Goal: Task Accomplishment & Management: Manage account settings

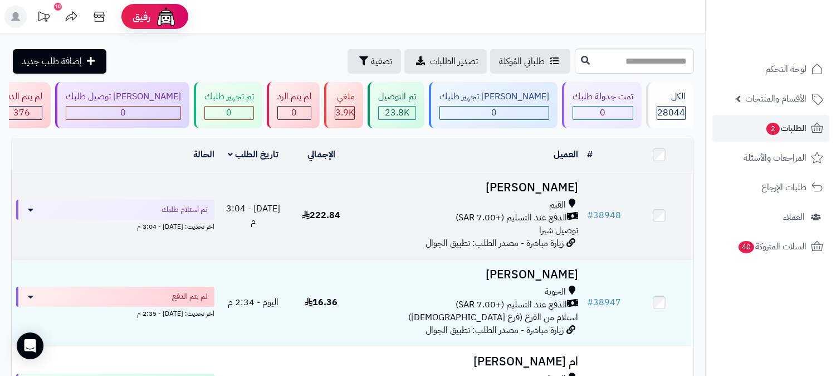
click h3 "[PERSON_NAME]"
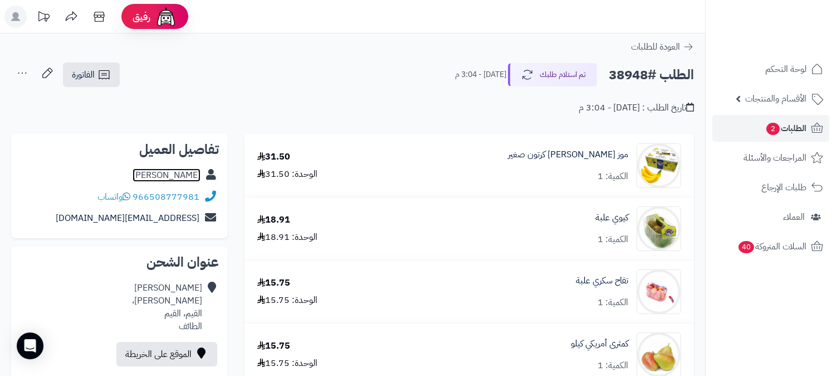
click at [171, 172] on link "[PERSON_NAME]" at bounding box center [167, 174] width 68 height 13
click at [636, 77] on h2 "الطلب #38948" at bounding box center [651, 75] width 85 height 23
copy h2 "38948"
click at [782, 126] on span "الطلبات 2" at bounding box center [786, 128] width 41 height 16
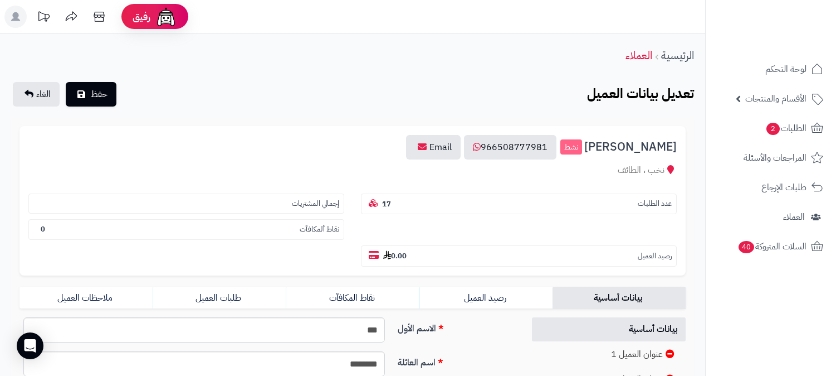
scroll to position [186, 0]
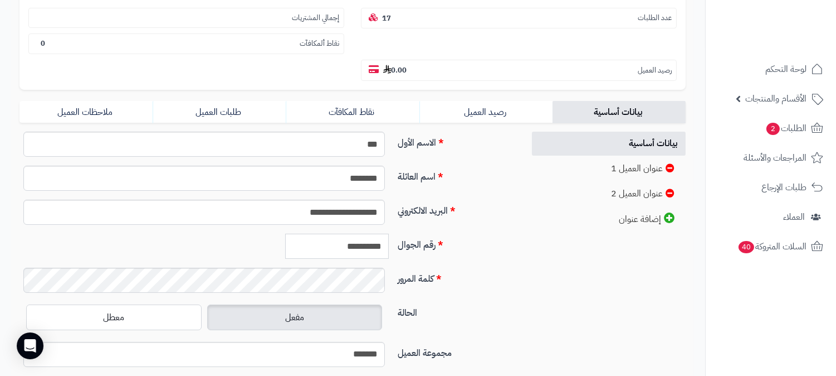
drag, startPoint x: 332, startPoint y: 222, endPoint x: 397, endPoint y: 221, distance: 64.6
click at [397, 233] on div "**********" at bounding box center [267, 250] width 505 height 34
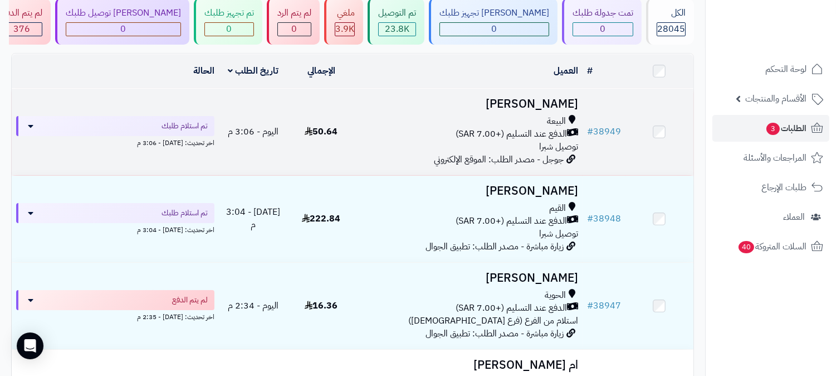
scroll to position [62, 0]
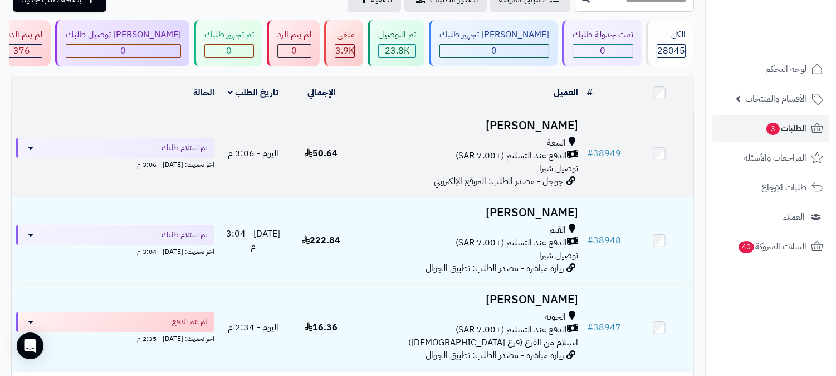
click at [499, 119] on h3 "ABDELHAMID TOUAHRI" at bounding box center [469, 125] width 218 height 13
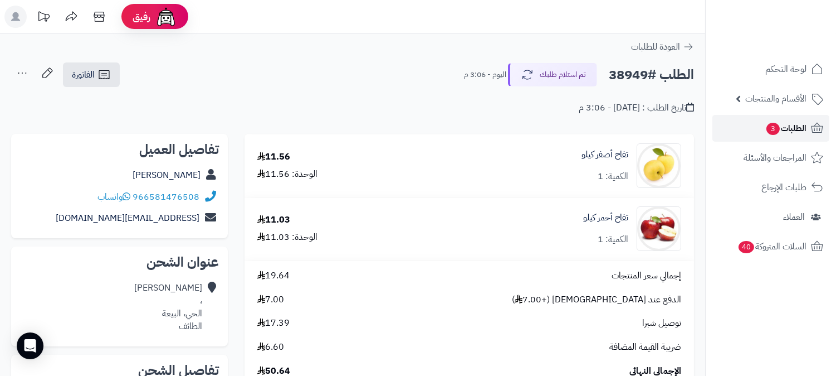
click at [785, 130] on span "الطلبات 3" at bounding box center [786, 128] width 41 height 16
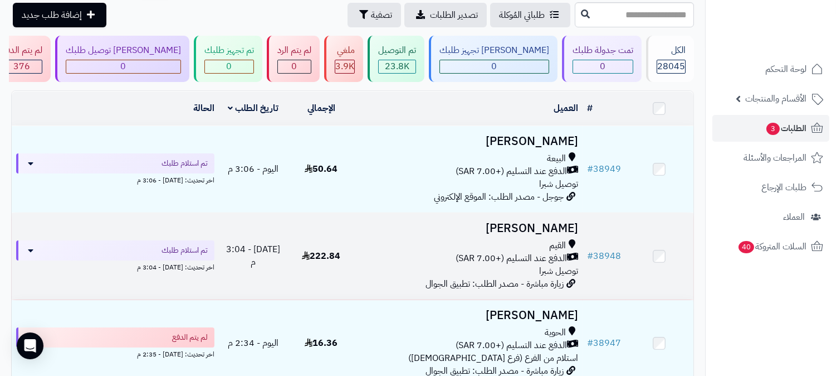
scroll to position [124, 0]
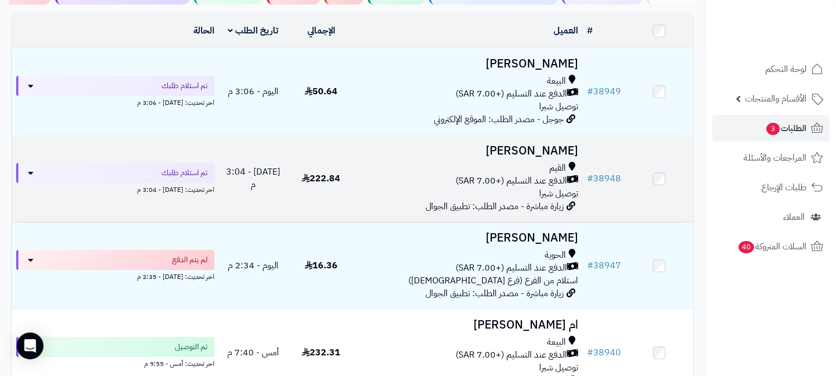
drag, startPoint x: 548, startPoint y: 153, endPoint x: 547, endPoint y: 160, distance: 6.8
click at [547, 154] on h3 "[PERSON_NAME]" at bounding box center [469, 150] width 218 height 13
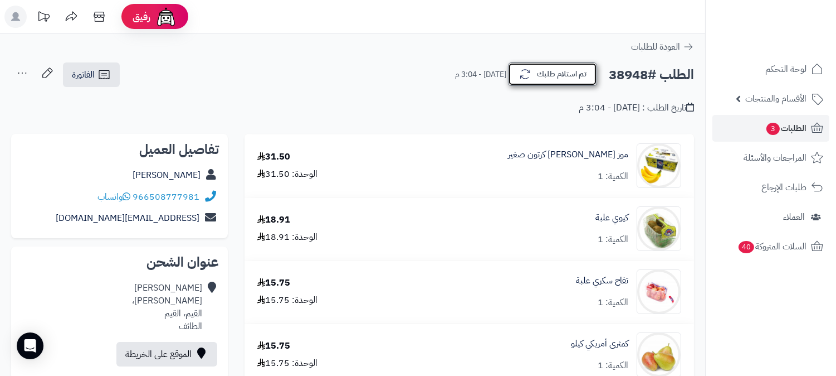
click at [565, 75] on button "تم استلام طلبك" at bounding box center [552, 73] width 89 height 23
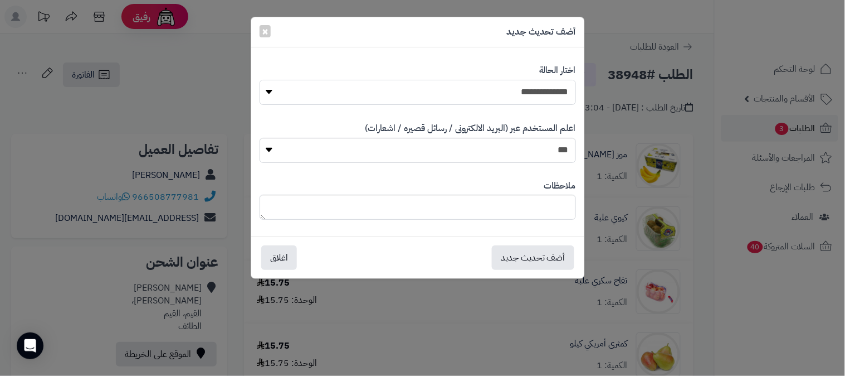
click at [533, 90] on select "**********" at bounding box center [418, 92] width 317 height 25
select select "*"
click at [260, 80] on select "**********" at bounding box center [418, 92] width 317 height 25
click at [553, 254] on button "أضف تحديث جديد" at bounding box center [533, 257] width 82 height 25
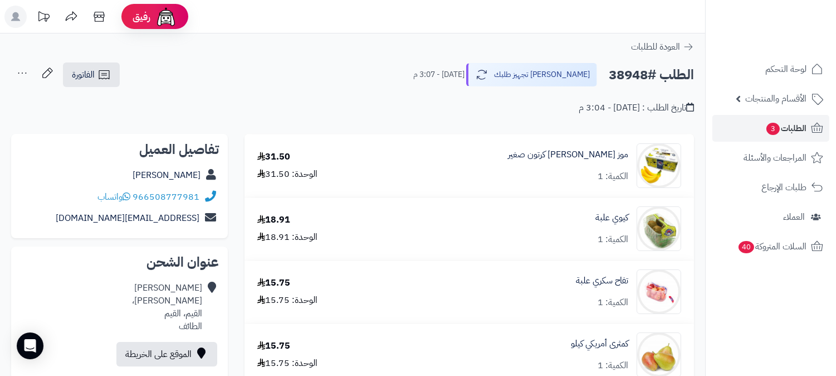
drag, startPoint x: 0, startPoint y: 0, endPoint x: 22, endPoint y: 71, distance: 74.7
click at [22, 71] on icon at bounding box center [22, 73] width 22 height 22
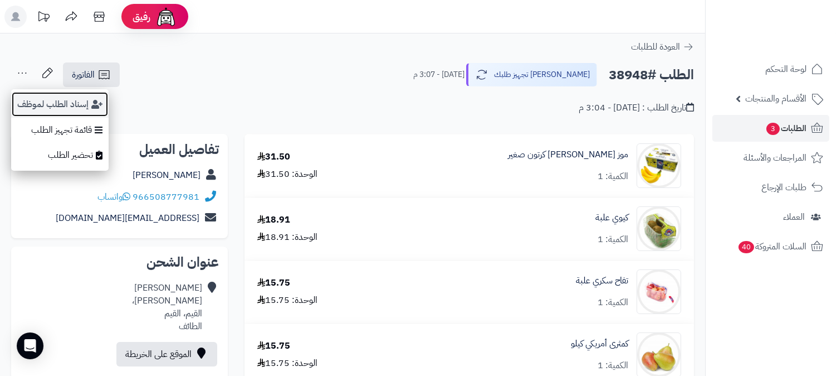
click at [40, 101] on button "إسناد الطلب لموظف" at bounding box center [60, 104] width 98 height 26
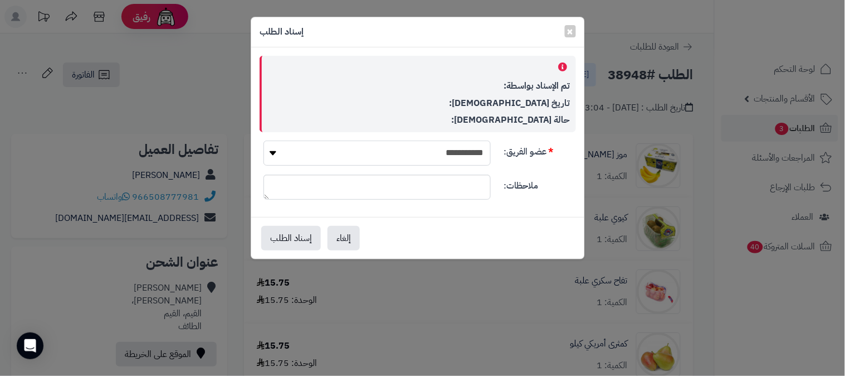
click at [456, 148] on select "**********" at bounding box center [377, 152] width 227 height 25
select select "**"
click at [264, 140] on select "**********" at bounding box center [377, 152] width 227 height 25
click at [291, 236] on button "إسناد الطلب" at bounding box center [291, 237] width 60 height 25
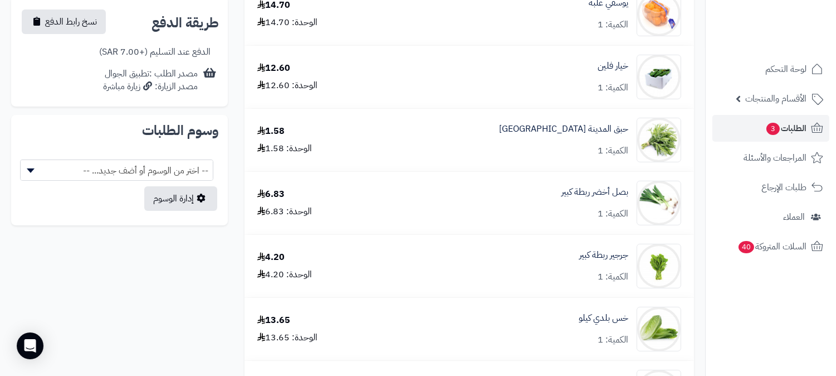
scroll to position [557, 0]
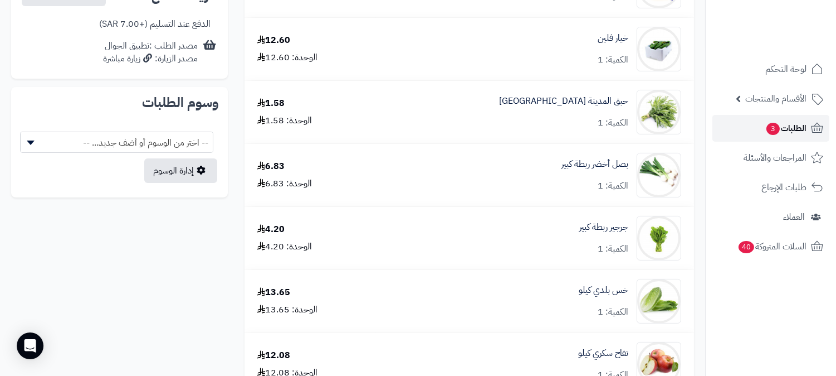
click at [797, 130] on span "الطلبات 3" at bounding box center [786, 128] width 41 height 16
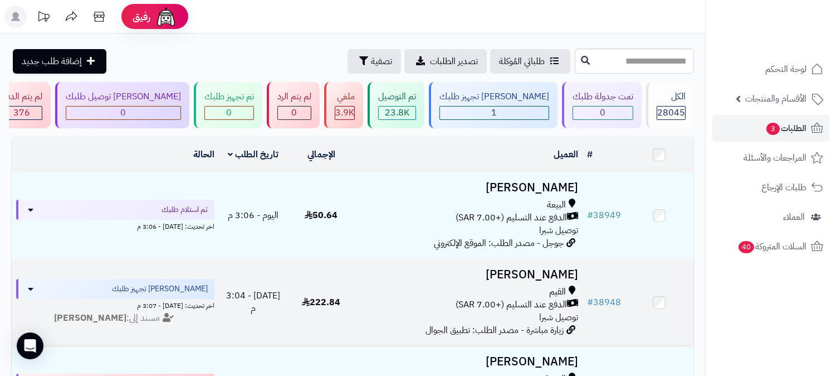
click at [552, 272] on h3 "[PERSON_NAME]" at bounding box center [469, 274] width 218 height 13
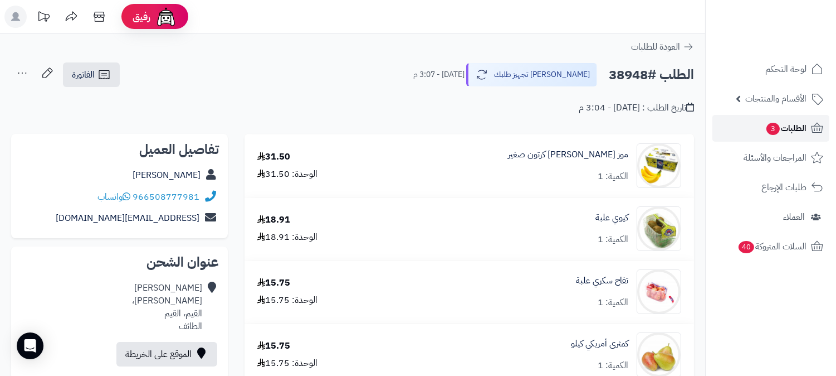
click at [801, 123] on span "الطلبات 3" at bounding box center [786, 128] width 41 height 16
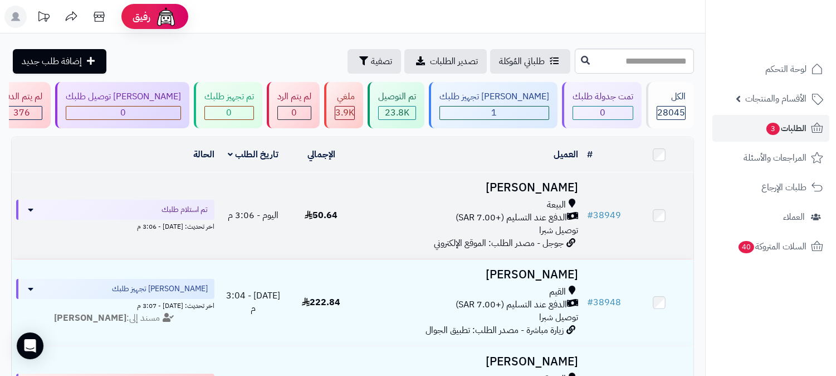
click at [503, 183] on h3 "ABDELHAMID TOUAHRI" at bounding box center [469, 187] width 218 height 13
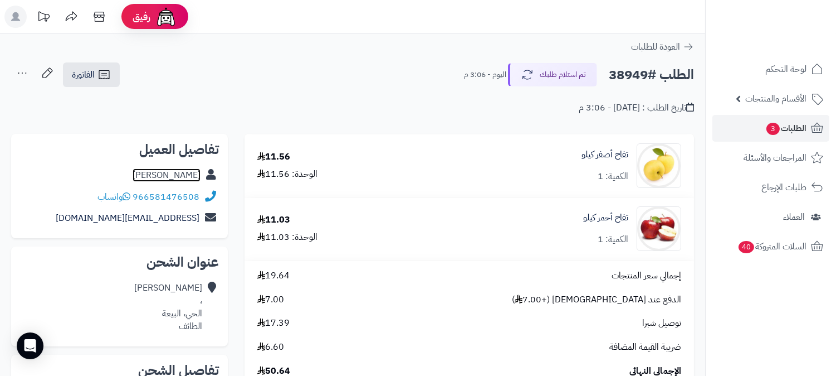
click at [157, 176] on link "ABDELHAMID TOUAHRI" at bounding box center [167, 174] width 68 height 13
click at [790, 127] on span "الطلبات 3" at bounding box center [786, 128] width 41 height 16
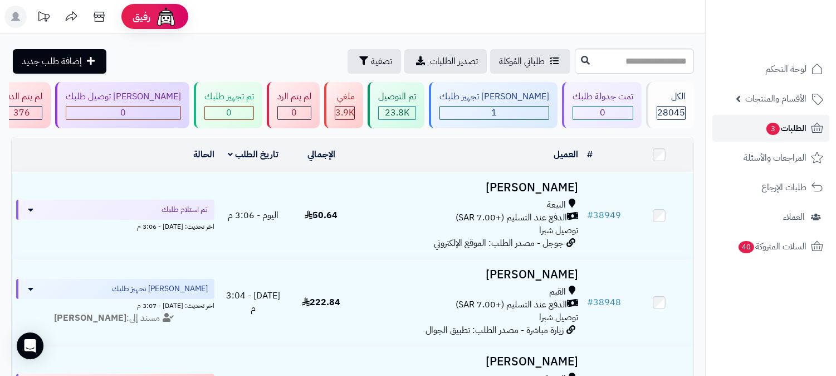
click at [777, 129] on span "3" at bounding box center [773, 129] width 13 height 12
click at [758, 131] on link "الطلبات 3" at bounding box center [771, 128] width 117 height 27
click at [797, 129] on span "الطلبات 3" at bounding box center [786, 128] width 41 height 16
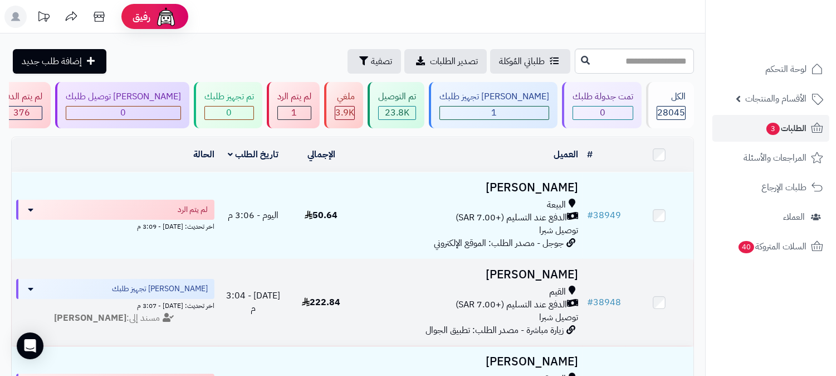
click at [565, 273] on h3 "[PERSON_NAME]" at bounding box center [469, 274] width 218 height 13
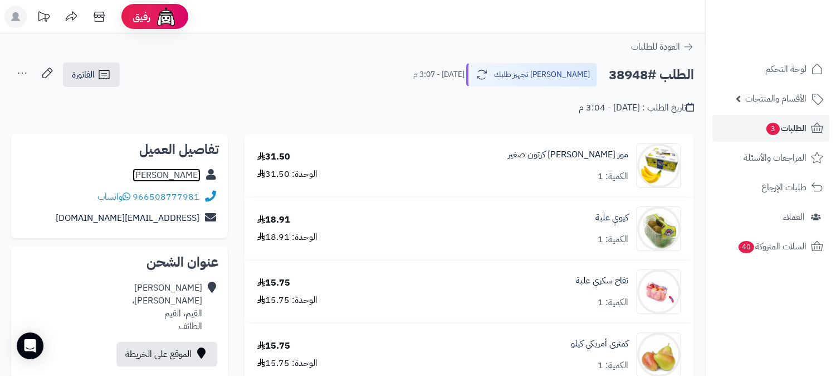
click at [191, 179] on link "[PERSON_NAME]" at bounding box center [167, 174] width 68 height 13
click at [806, 121] on span "الطلبات 3" at bounding box center [786, 128] width 41 height 16
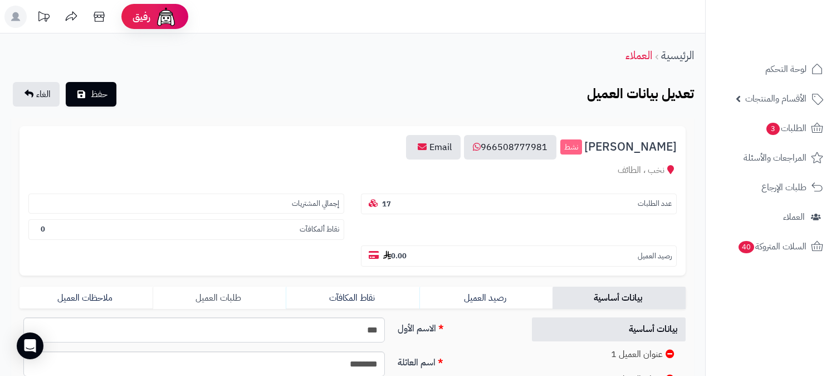
scroll to position [62, 0]
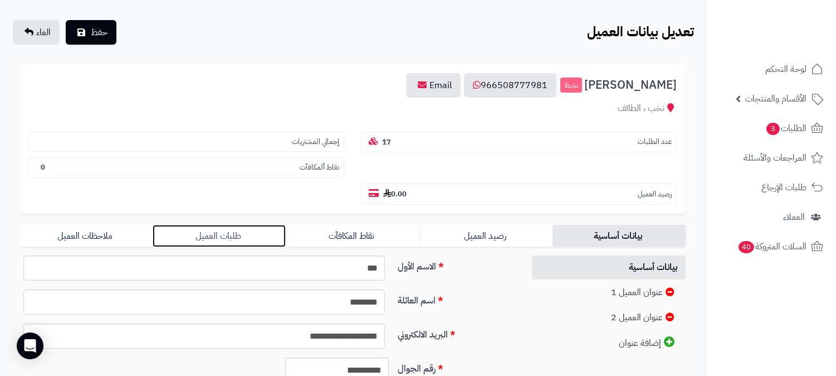
click at [229, 225] on link "طلبات العميل" at bounding box center [219, 236] width 133 height 22
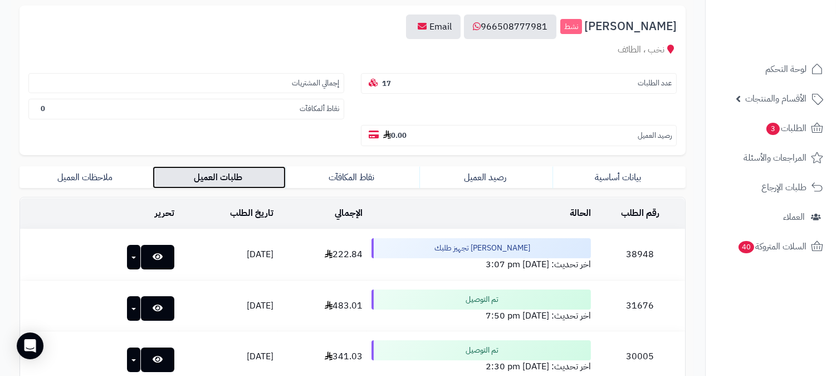
scroll to position [247, 0]
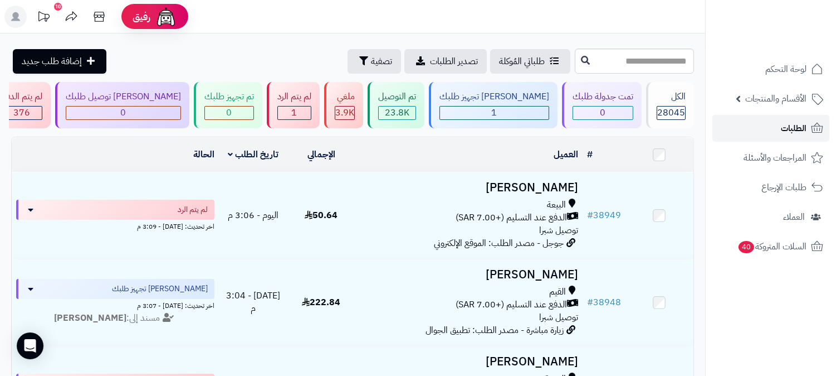
click at [781, 132] on span "الطلبات" at bounding box center [794, 128] width 26 height 16
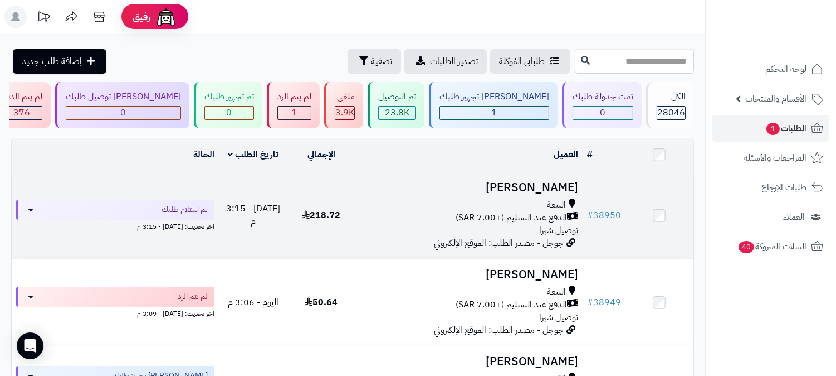
click at [528, 184] on h3 "[PERSON_NAME]" at bounding box center [469, 187] width 218 height 13
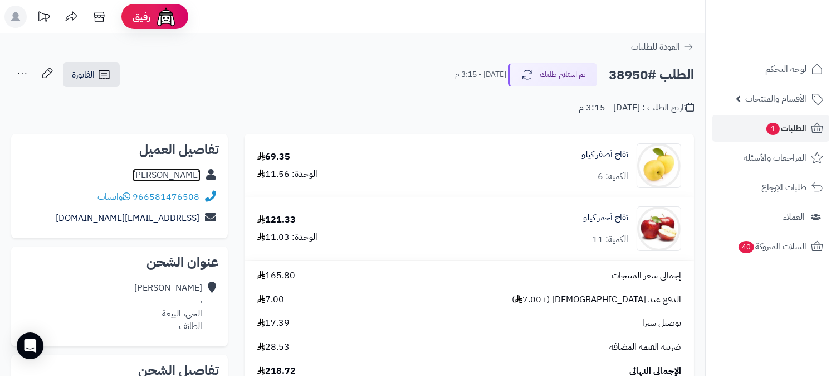
click at [154, 175] on link "[PERSON_NAME]" at bounding box center [167, 174] width 68 height 13
click at [632, 74] on h2 "الطلب #38950" at bounding box center [651, 75] width 85 height 23
copy h2 "38950"
click at [789, 123] on span "الطلبات 1" at bounding box center [786, 128] width 41 height 16
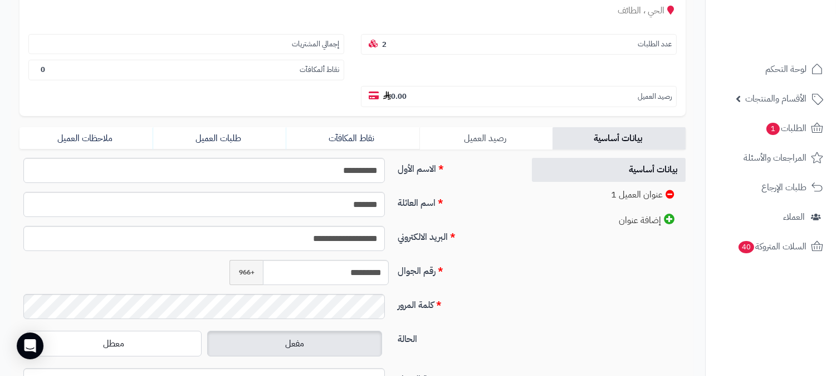
scroll to position [186, 0]
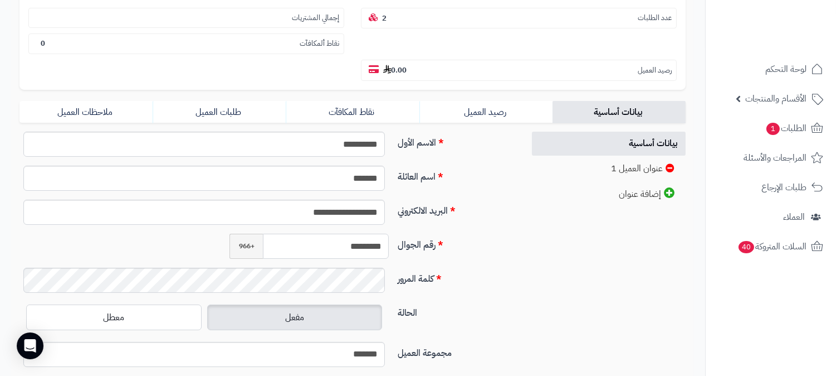
click at [358, 233] on input "*********" at bounding box center [326, 245] width 126 height 25
click at [359, 233] on input "*********" at bounding box center [326, 245] width 126 height 25
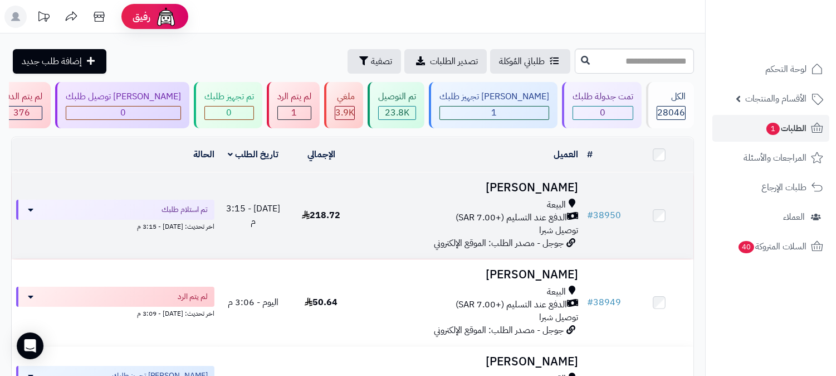
click at [517, 181] on h3 "[PERSON_NAME]" at bounding box center [469, 187] width 218 height 13
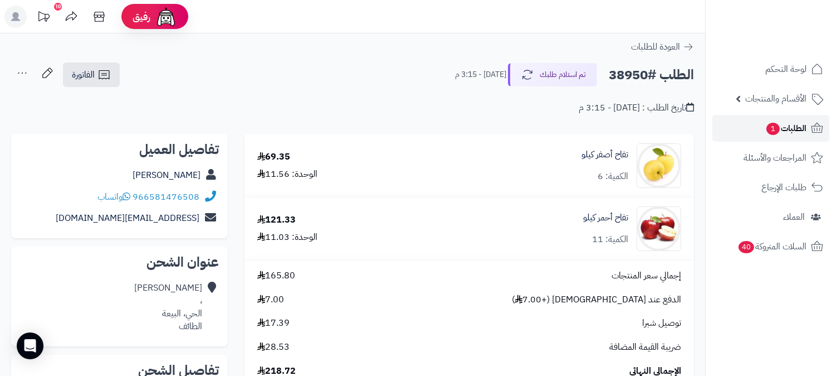
click at [787, 134] on span "الطلبات 1" at bounding box center [786, 128] width 41 height 16
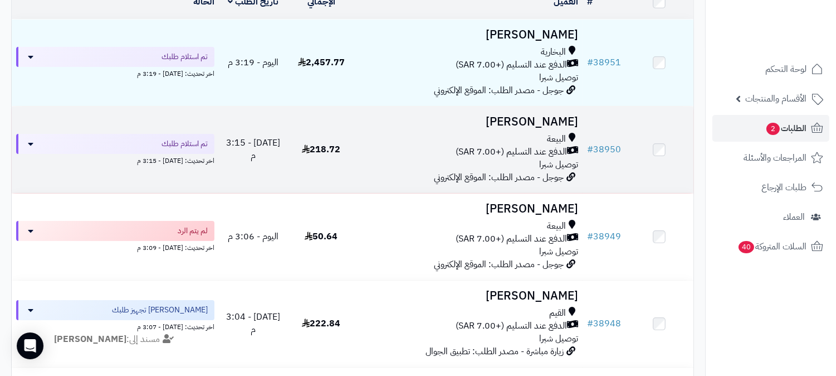
scroll to position [124, 0]
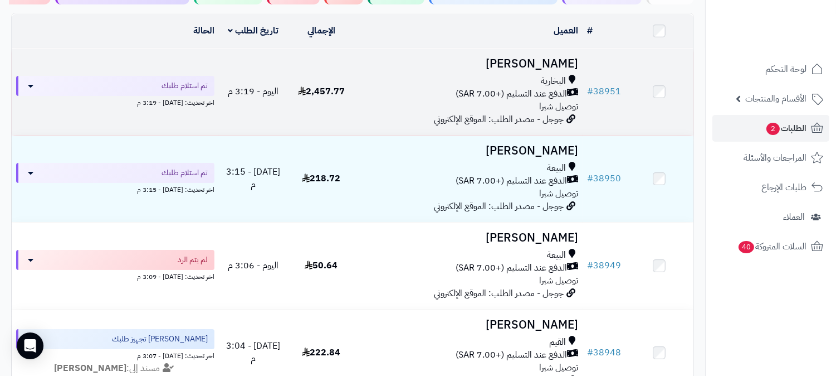
click at [558, 57] on h3 "[PERSON_NAME]" at bounding box center [469, 63] width 218 height 13
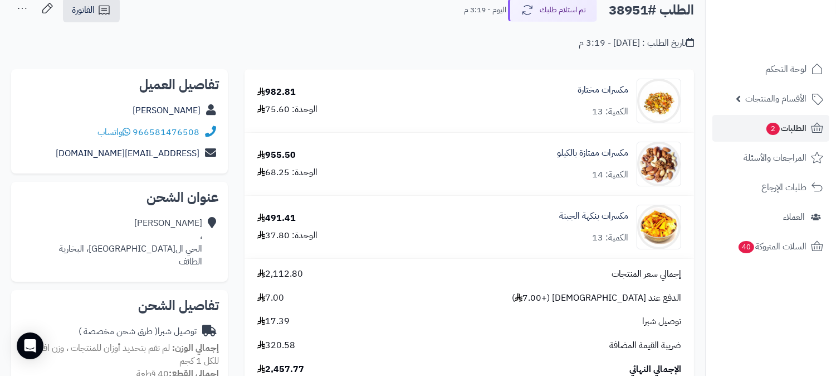
scroll to position [62, 0]
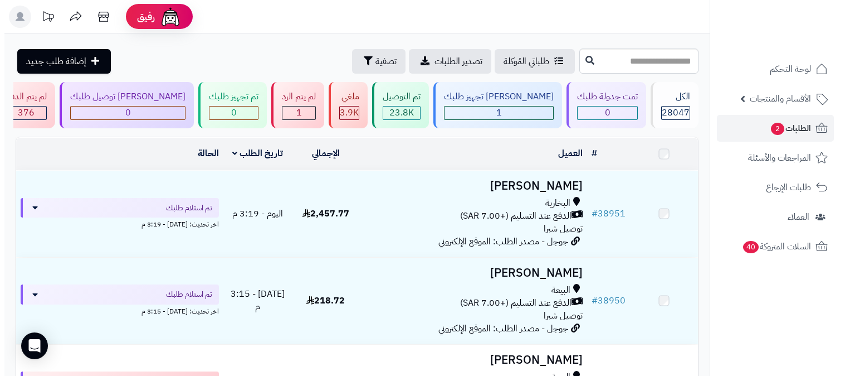
scroll to position [124, 0]
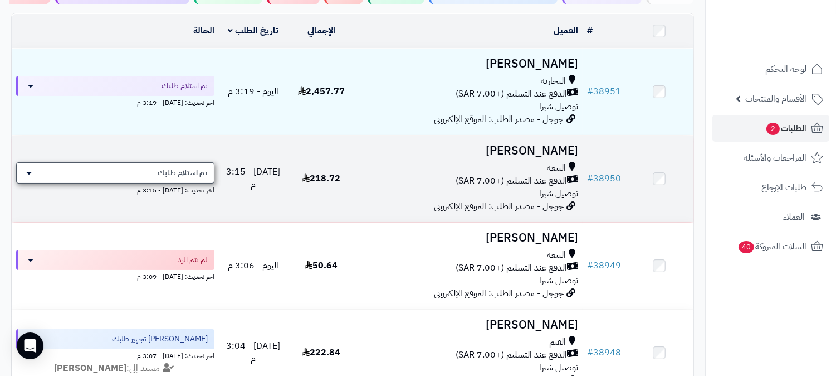
click at [76, 172] on div "تم استلام طلبك" at bounding box center [115, 172] width 198 height 21
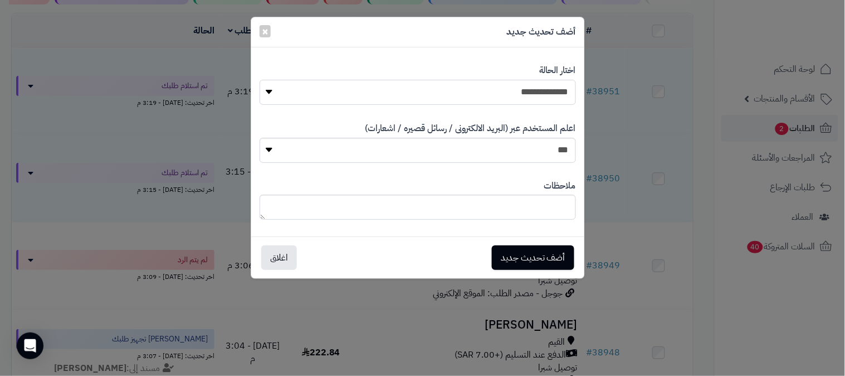
drag, startPoint x: 438, startPoint y: 82, endPoint x: 446, endPoint y: 99, distance: 17.9
click at [438, 82] on select "**********" at bounding box center [418, 92] width 317 height 25
select select "*"
click at [260, 80] on select "**********" at bounding box center [418, 92] width 317 height 25
click at [526, 258] on button "أضف تحديث جديد" at bounding box center [533, 257] width 82 height 25
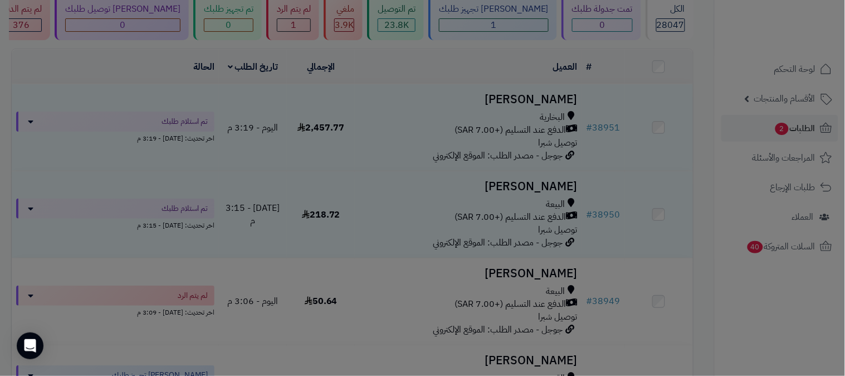
scroll to position [160, 0]
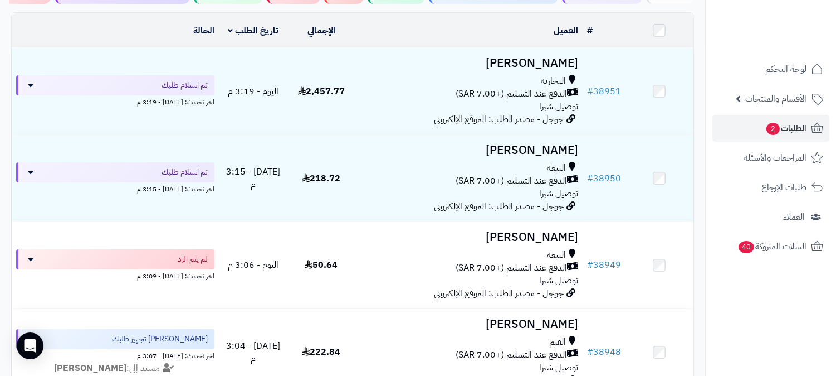
click at [178, 84] on span "تم استلام طلبك" at bounding box center [185, 85] width 46 height 11
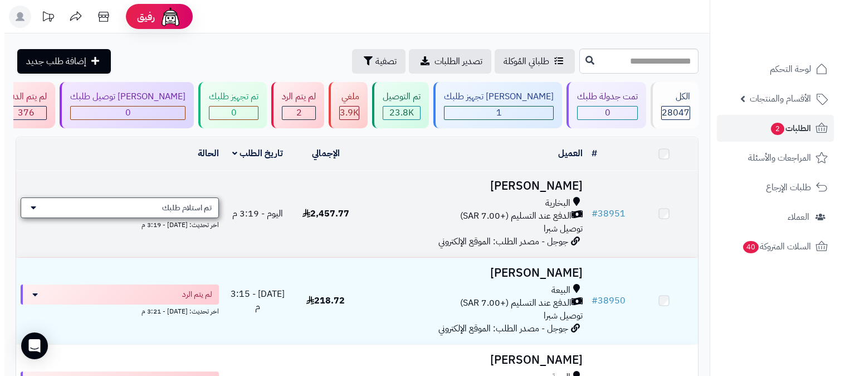
scroll to position [124, 0]
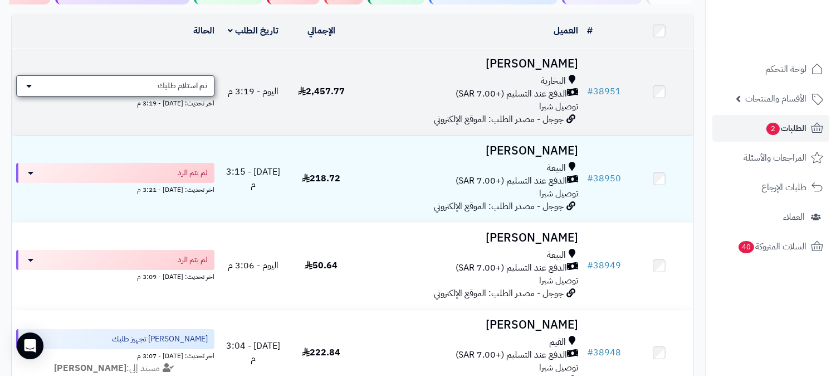
click at [180, 84] on span "تم استلام طلبك" at bounding box center [183, 85] width 50 height 11
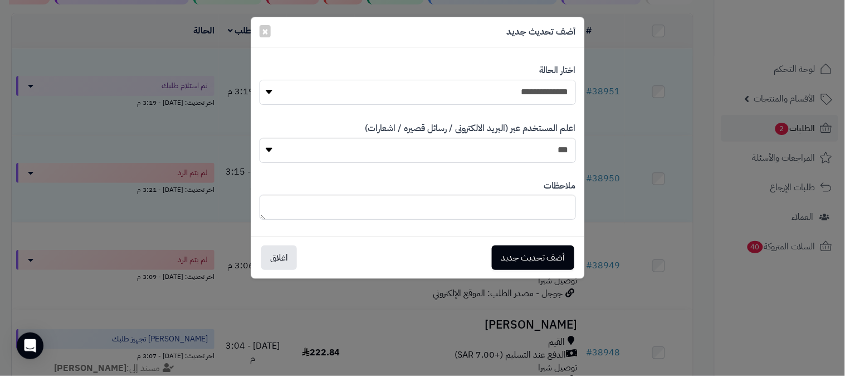
click at [511, 85] on select "**********" at bounding box center [418, 92] width 317 height 25
select select "*"
click at [260, 80] on select "**********" at bounding box center [418, 92] width 317 height 25
click at [542, 252] on button "أضف تحديث جديد" at bounding box center [533, 257] width 82 height 25
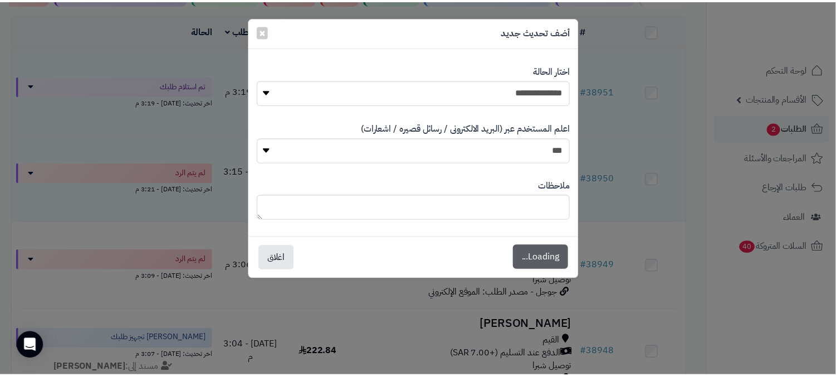
scroll to position [160, 0]
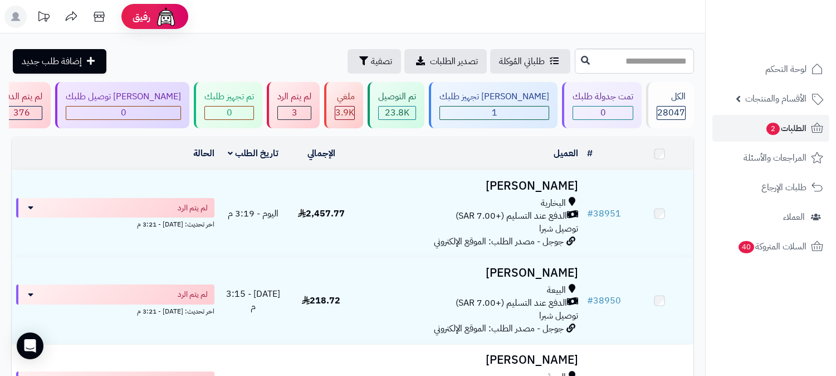
scroll to position [124, 0]
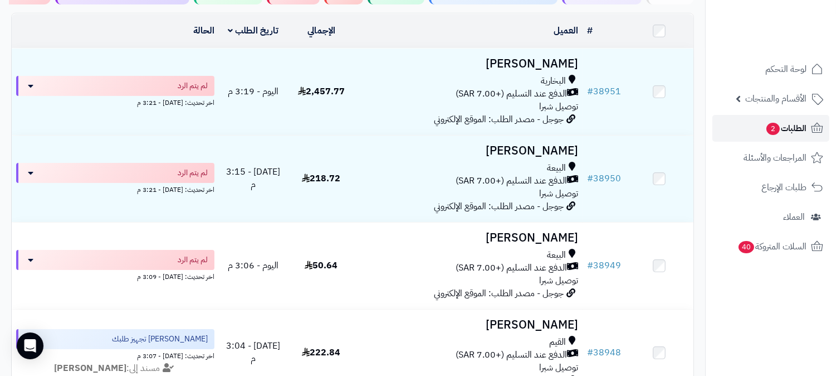
click at [794, 123] on span "الطلبات 2" at bounding box center [786, 128] width 41 height 16
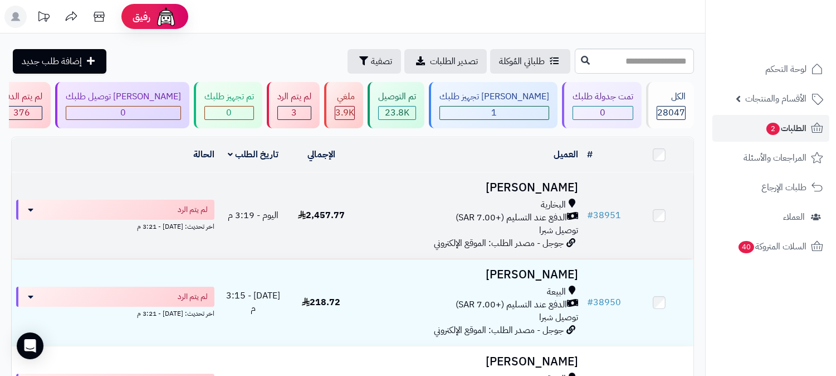
click at [520, 184] on h3 "[PERSON_NAME]" at bounding box center [469, 187] width 218 height 13
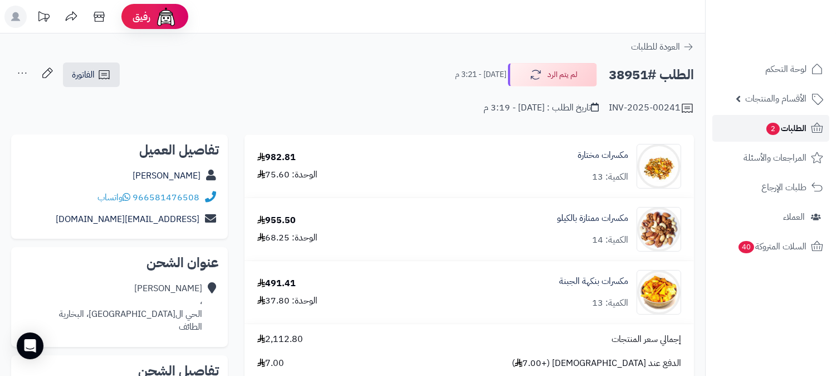
click at [784, 123] on span "الطلبات 2" at bounding box center [786, 128] width 41 height 16
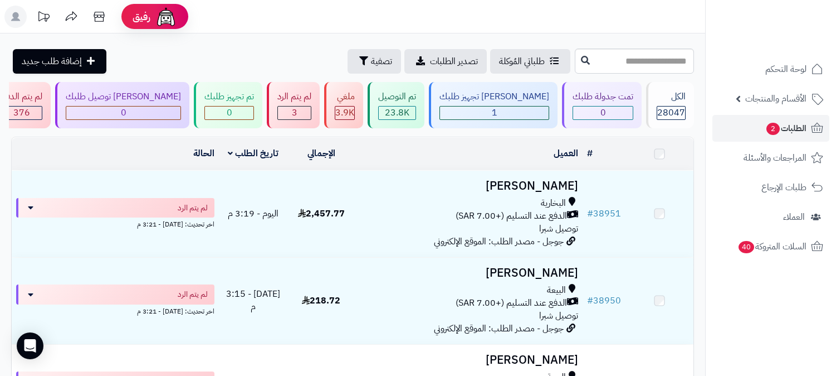
scroll to position [186, 0]
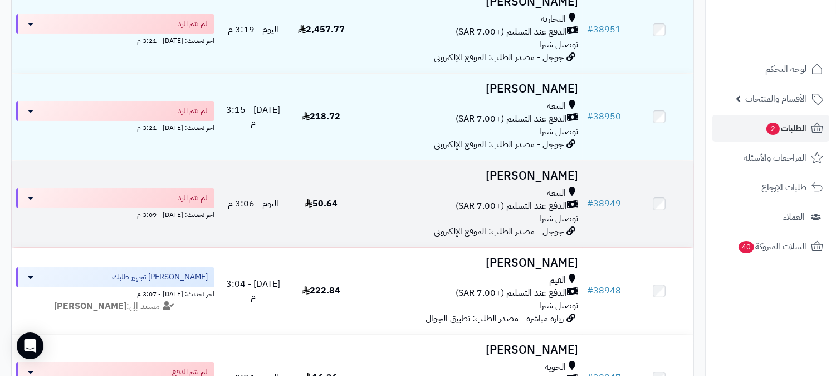
click at [559, 177] on h3 "[PERSON_NAME]" at bounding box center [469, 175] width 218 height 13
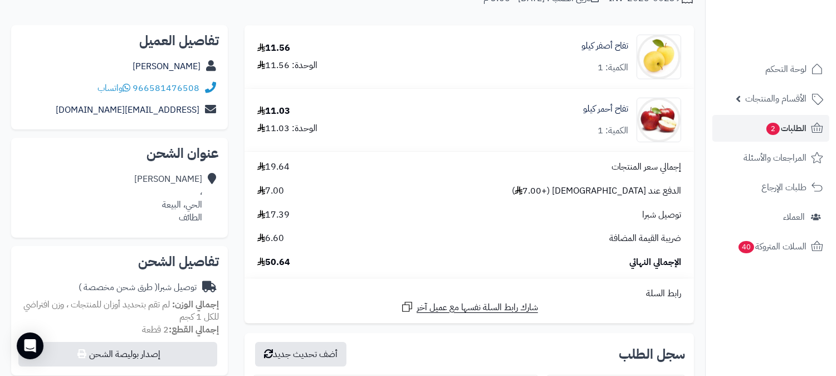
scroll to position [124, 0]
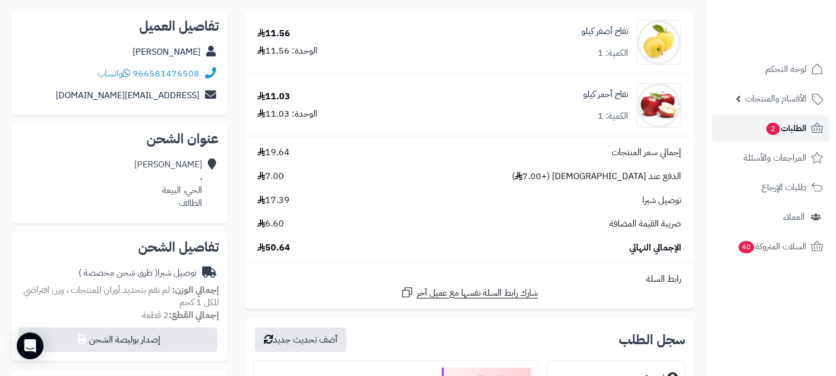
click at [788, 134] on span "الطلبات 2" at bounding box center [786, 128] width 41 height 16
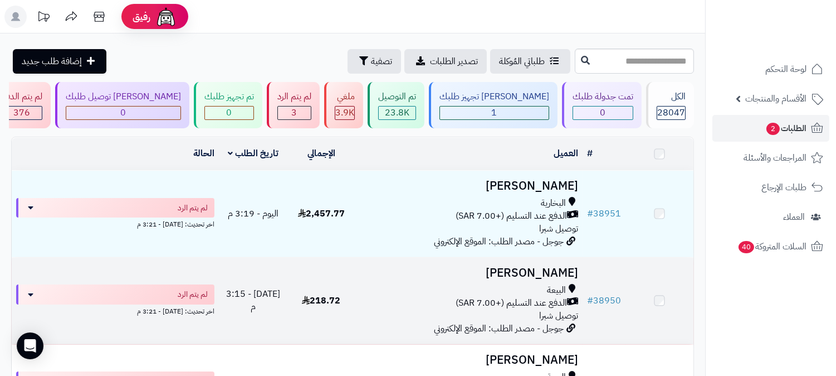
click at [541, 266] on h3 "[PERSON_NAME]" at bounding box center [469, 272] width 218 height 13
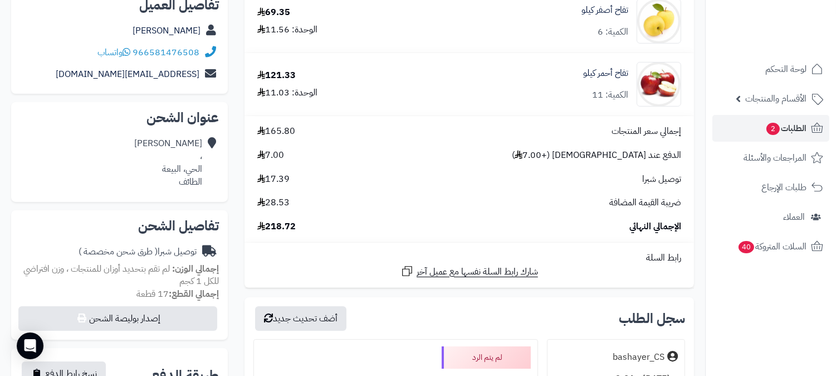
scroll to position [124, 0]
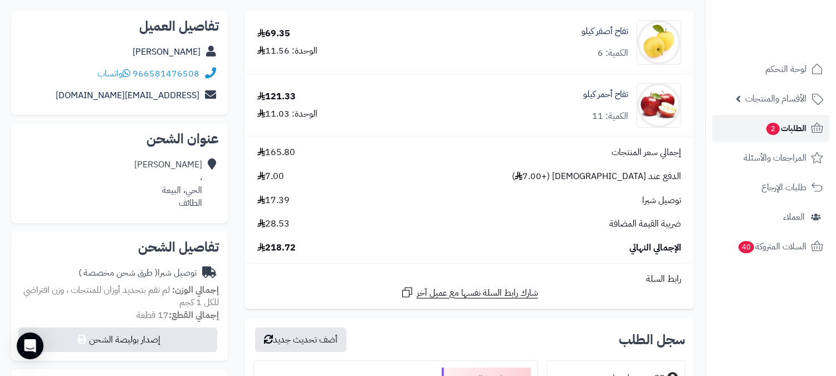
click at [772, 134] on span "2" at bounding box center [773, 129] width 13 height 12
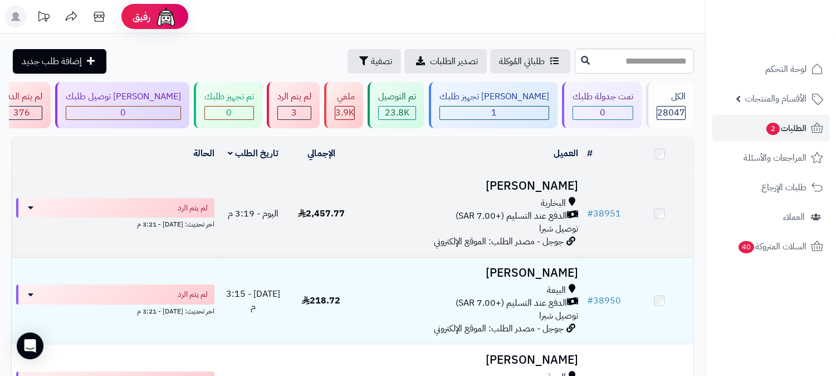
click at [543, 184] on h3 "[PERSON_NAME]" at bounding box center [469, 185] width 218 height 13
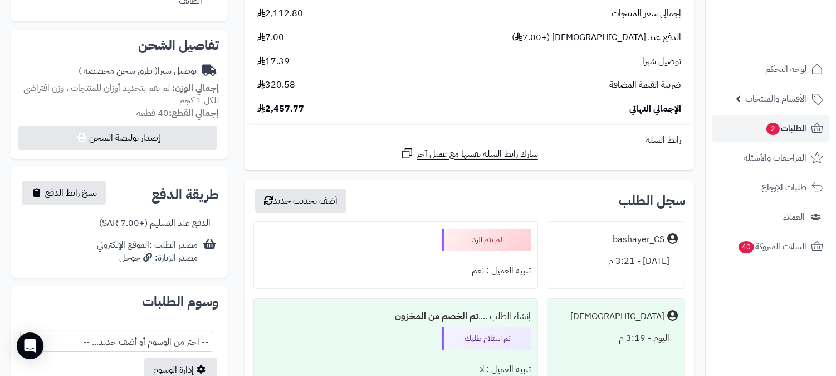
scroll to position [309, 0]
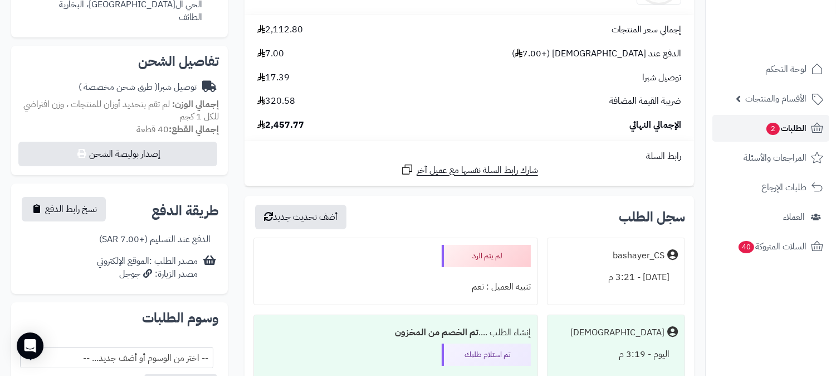
click at [776, 124] on span "2" at bounding box center [773, 129] width 13 height 12
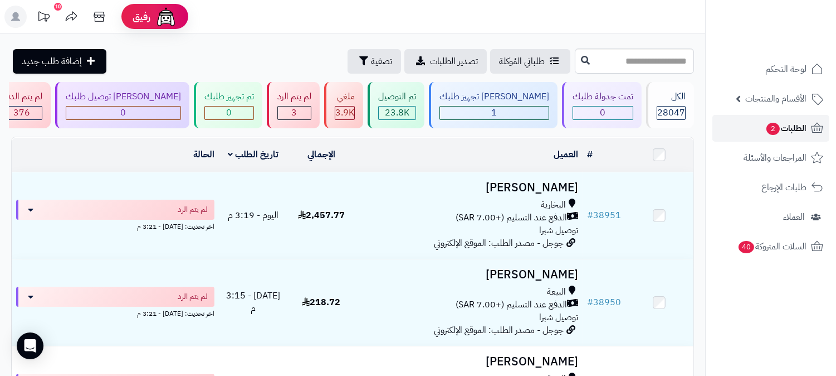
click at [786, 117] on link "الطلبات 2" at bounding box center [771, 128] width 117 height 27
click at [789, 121] on span "الطلبات 2" at bounding box center [786, 128] width 41 height 16
click at [779, 118] on link "الطلبات 2" at bounding box center [771, 128] width 117 height 27
click at [799, 123] on span "الطلبات 2" at bounding box center [786, 128] width 41 height 16
click at [792, 127] on span "الطلبات 2" at bounding box center [786, 128] width 41 height 16
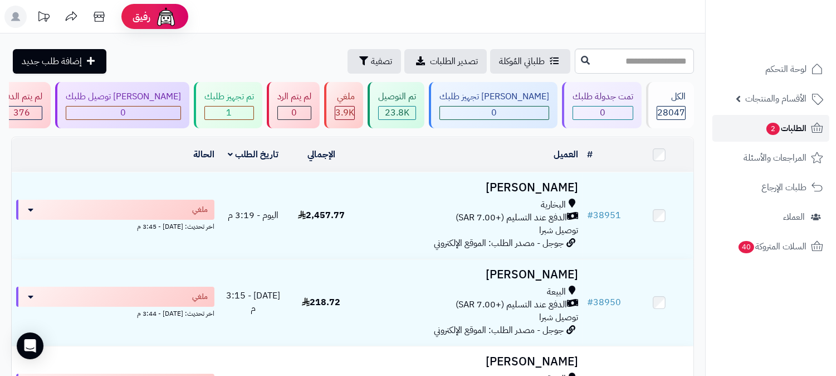
click at [795, 130] on span "الطلبات 2" at bounding box center [786, 128] width 41 height 16
click at [784, 125] on span "الطلبات 2" at bounding box center [786, 128] width 41 height 16
click at [789, 124] on span "الطلبات 2" at bounding box center [786, 128] width 41 height 16
click at [792, 126] on span "الطلبات 2" at bounding box center [786, 128] width 41 height 16
click at [797, 131] on span "الطلبات 2" at bounding box center [786, 128] width 41 height 16
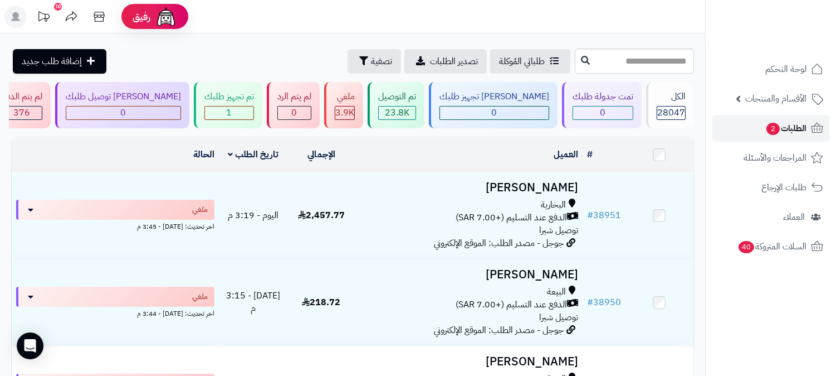
click at [797, 125] on span "الطلبات 2" at bounding box center [786, 128] width 41 height 16
click at [788, 127] on span "الطلبات 2" at bounding box center [786, 128] width 41 height 16
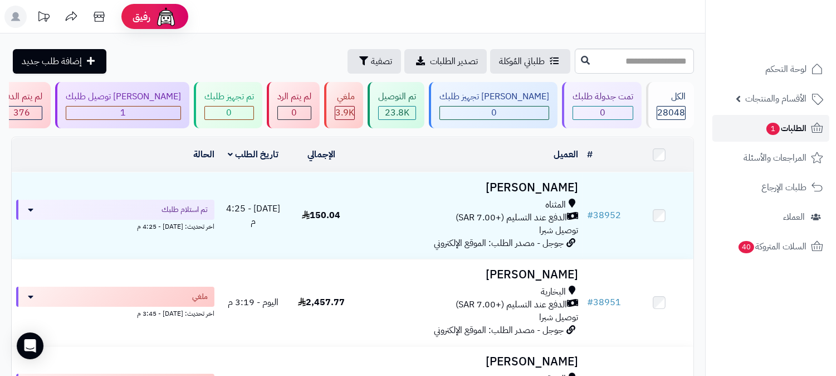
click at [812, 125] on icon at bounding box center [817, 127] width 13 height 13
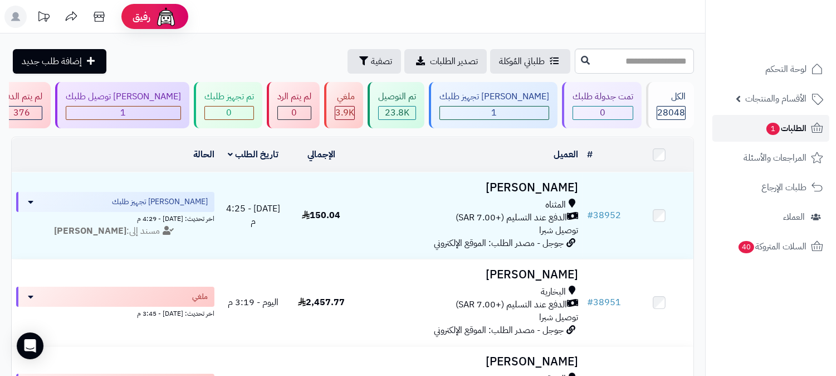
click at [806, 123] on span "الطلبات 1" at bounding box center [786, 128] width 41 height 16
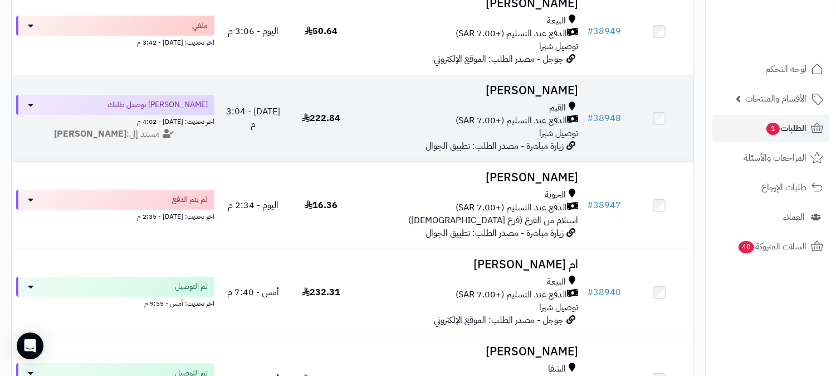
scroll to position [371, 0]
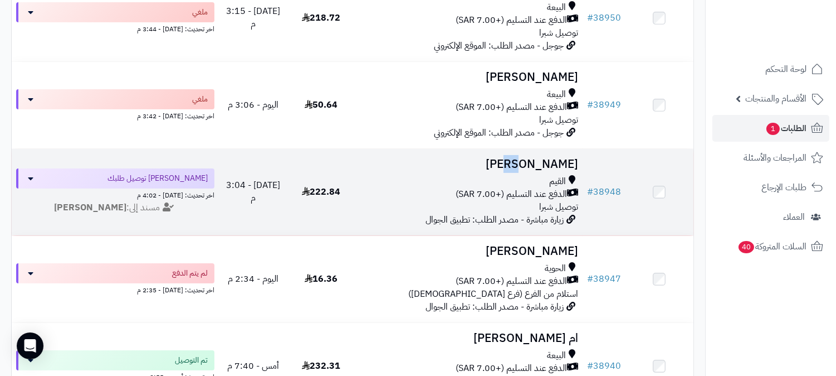
click at [562, 158] on h3 "[PERSON_NAME]" at bounding box center [469, 164] width 218 height 13
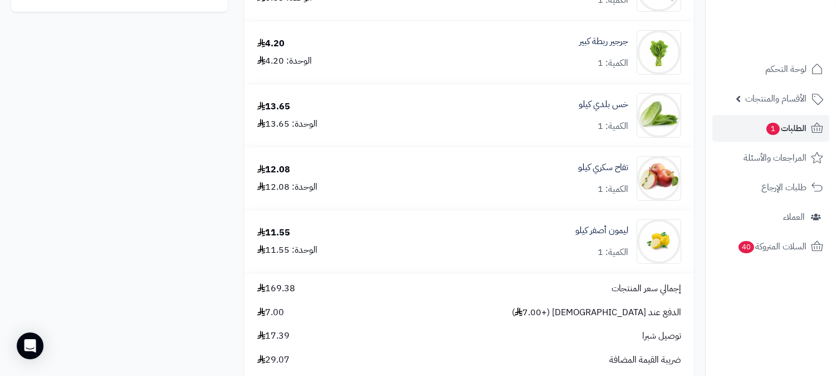
scroll to position [1115, 0]
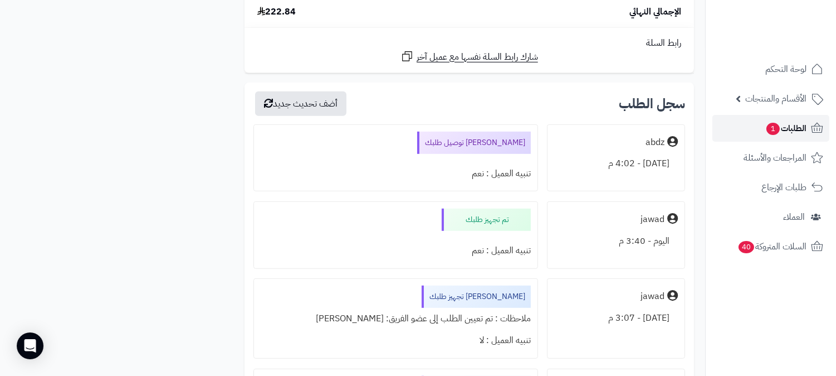
click at [784, 126] on span "الطلبات 1" at bounding box center [786, 128] width 41 height 16
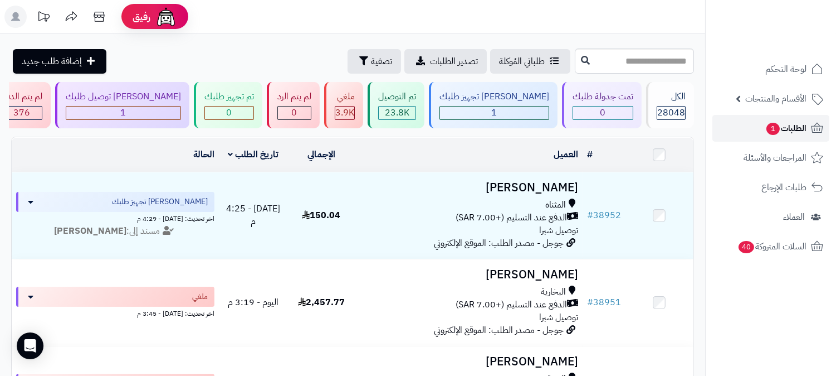
click at [779, 121] on span "الطلبات 1" at bounding box center [786, 128] width 41 height 16
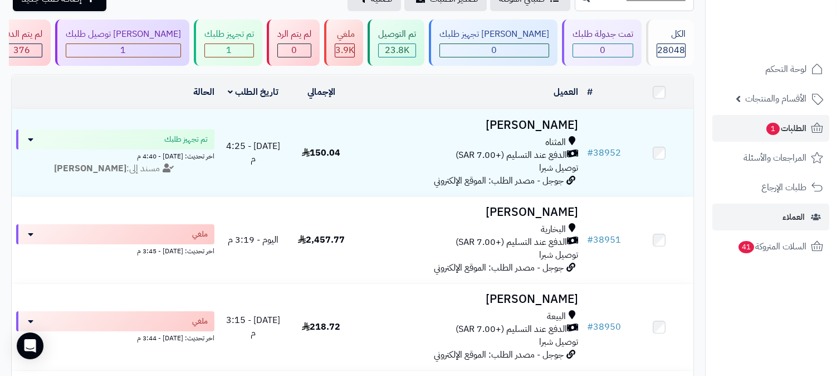
scroll to position [62, 0]
click at [792, 125] on span "الطلبات 1" at bounding box center [786, 128] width 41 height 16
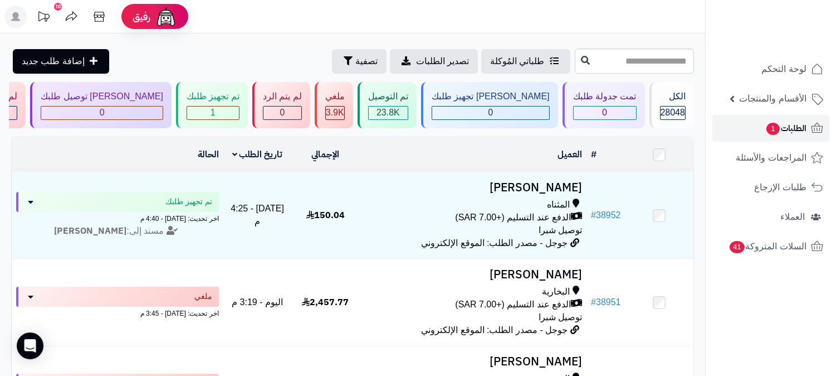
drag, startPoint x: 0, startPoint y: 0, endPoint x: 792, endPoint y: 126, distance: 802.5
click at [792, 126] on span "الطلبات 1" at bounding box center [786, 128] width 41 height 16
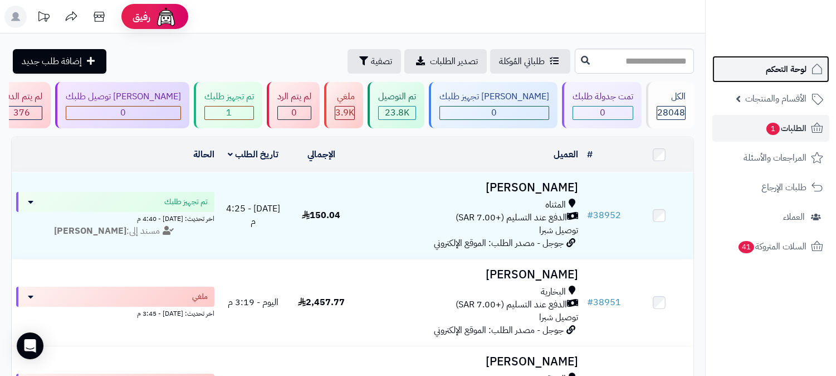
click at [784, 69] on span "لوحة التحكم" at bounding box center [786, 69] width 41 height 16
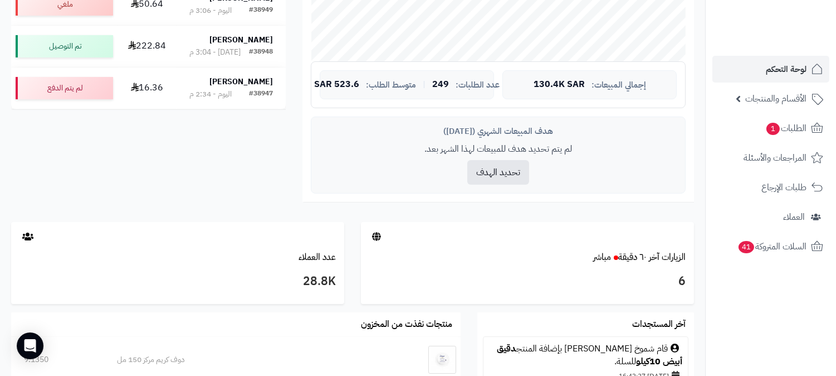
scroll to position [309, 0]
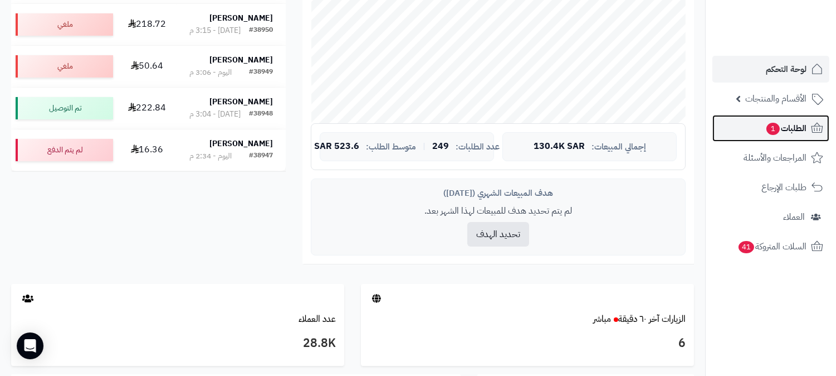
click at [789, 121] on span "الطلبات 1" at bounding box center [786, 128] width 41 height 16
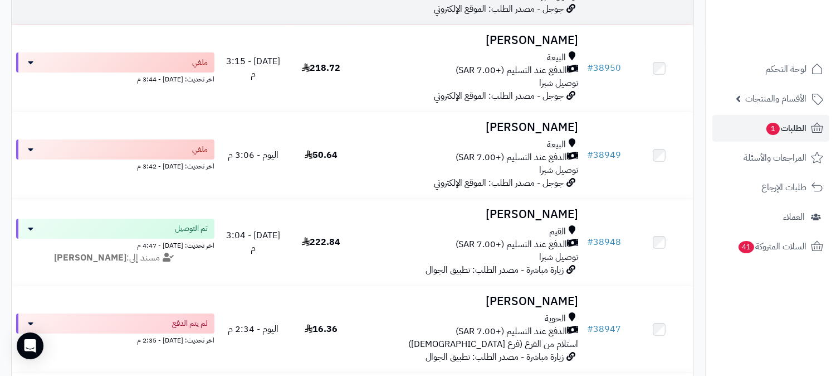
scroll to position [62, 0]
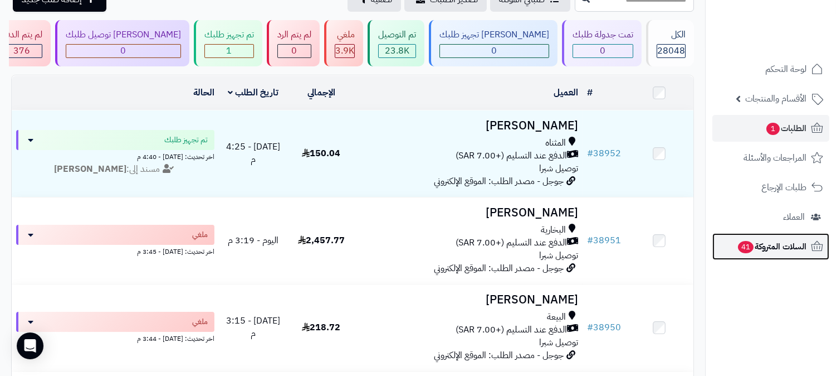
click at [767, 240] on span "السلات المتروكة 41" at bounding box center [772, 247] width 70 height 16
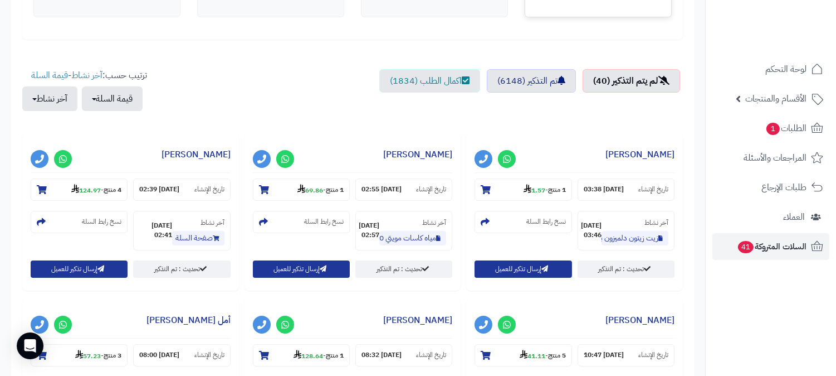
scroll to position [371, 0]
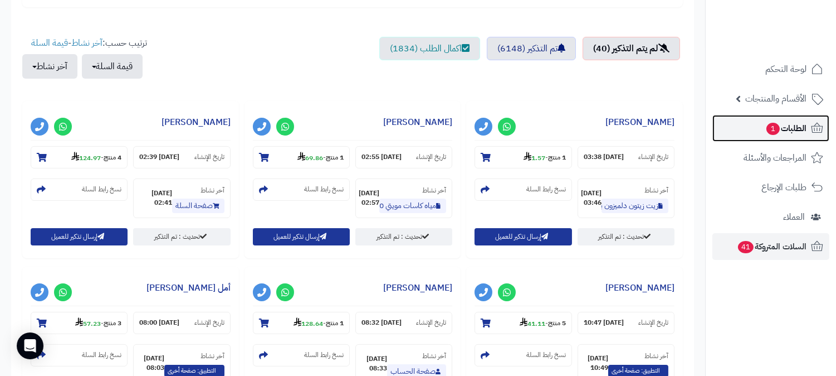
click at [778, 115] on link "الطلبات 1" at bounding box center [771, 128] width 117 height 27
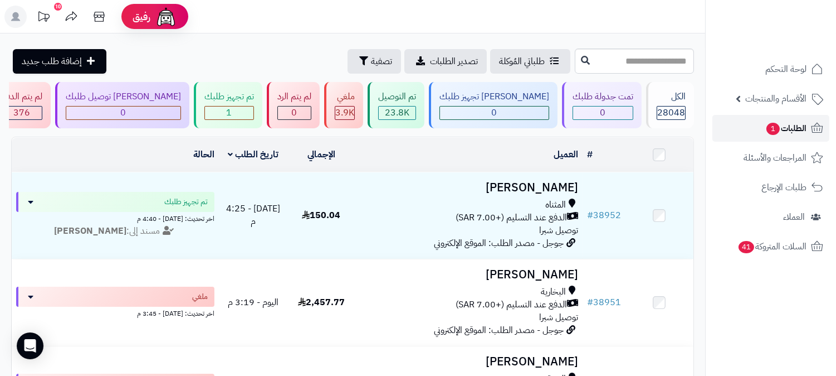
click at [781, 121] on span "الطلبات 1" at bounding box center [786, 128] width 41 height 16
click at [789, 123] on span "الطلبات 1" at bounding box center [786, 128] width 41 height 16
click at [782, 129] on span "الطلبات 1" at bounding box center [786, 128] width 41 height 16
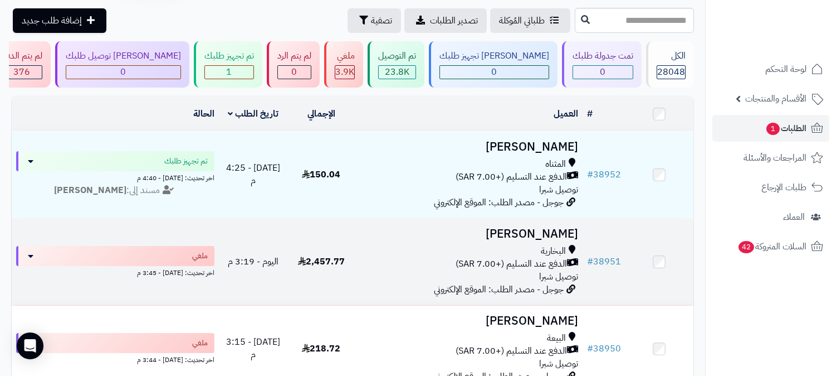
scroll to position [62, 0]
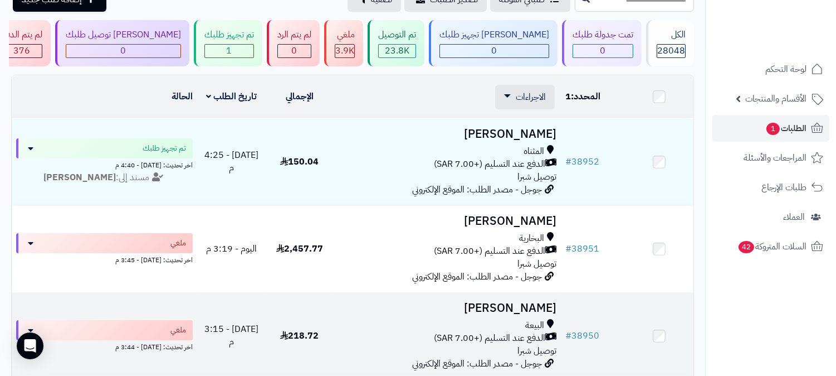
click at [655, 327] on td at bounding box center [660, 336] width 68 height 86
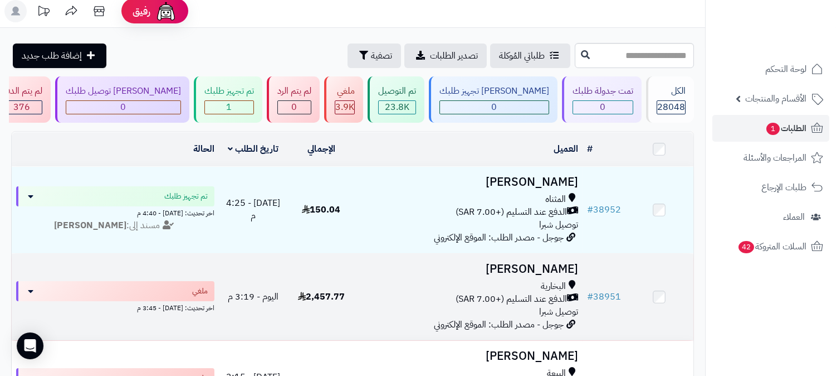
scroll to position [0, 0]
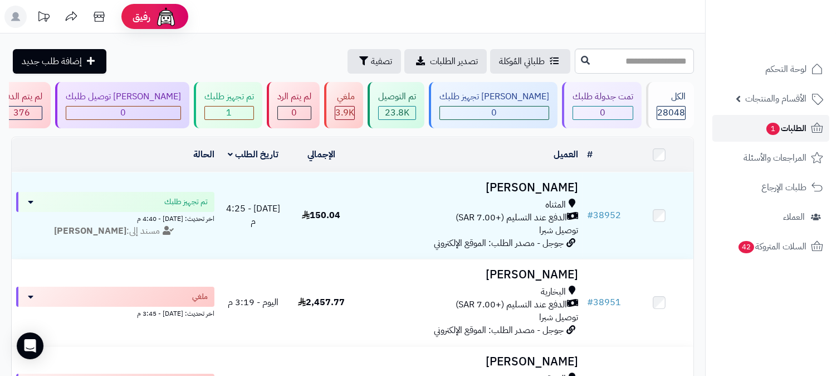
click at [790, 121] on span "الطلبات 1" at bounding box center [786, 128] width 41 height 16
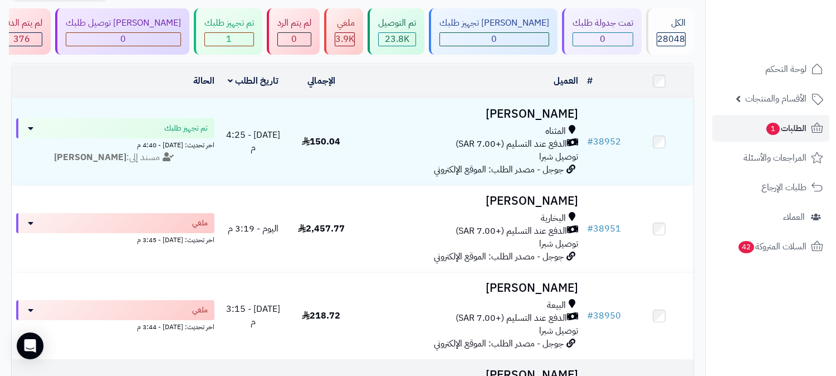
scroll to position [62, 0]
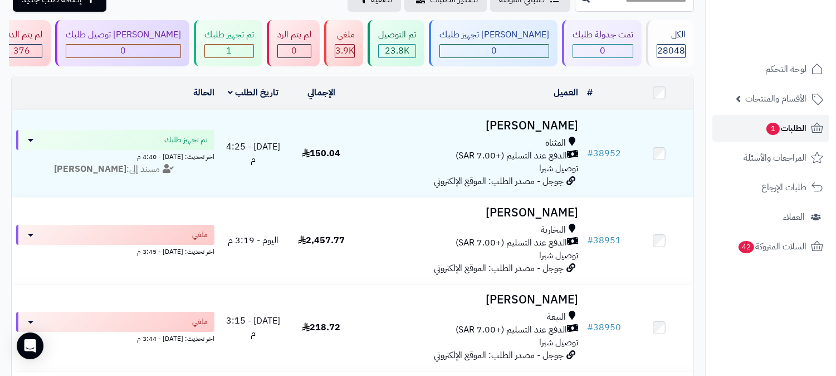
click at [793, 132] on span "الطلبات 1" at bounding box center [786, 128] width 41 height 16
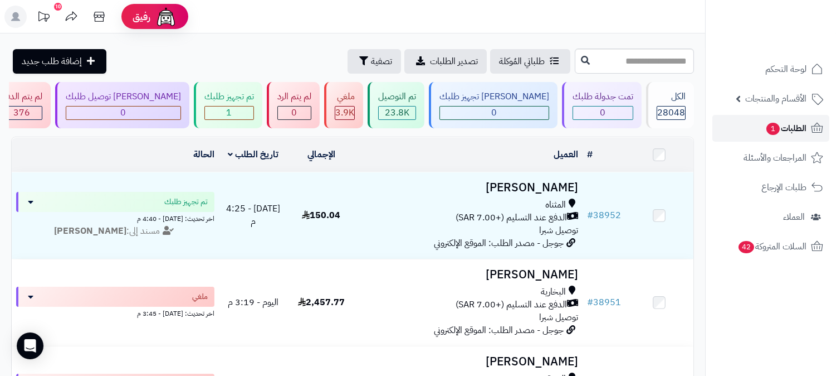
click at [777, 126] on span "1" at bounding box center [773, 128] width 14 height 13
click at [777, 126] on span "1" at bounding box center [773, 129] width 13 height 12
click at [795, 129] on span "الطلبات 1" at bounding box center [786, 128] width 41 height 16
click at [777, 129] on span "1" at bounding box center [773, 128] width 14 height 13
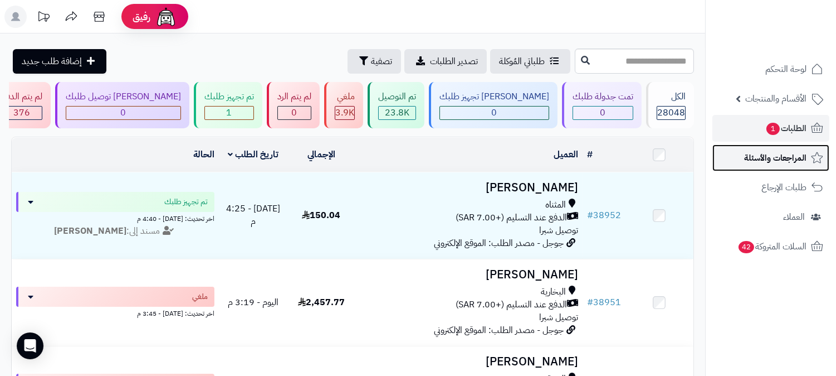
click at [794, 162] on span "المراجعات والأسئلة" at bounding box center [776, 158] width 62 height 16
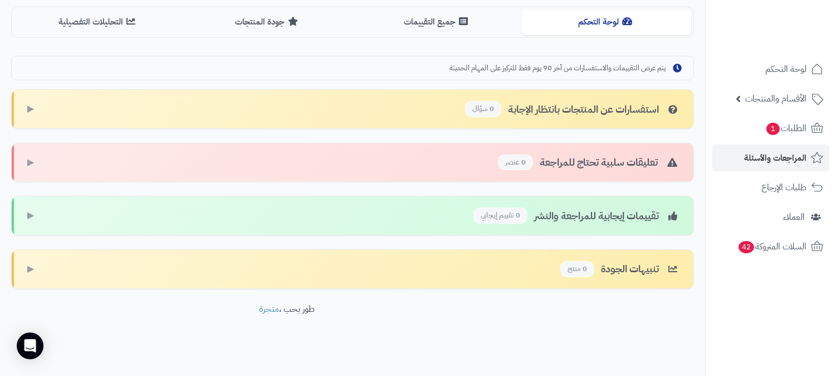
scroll to position [297, 0]
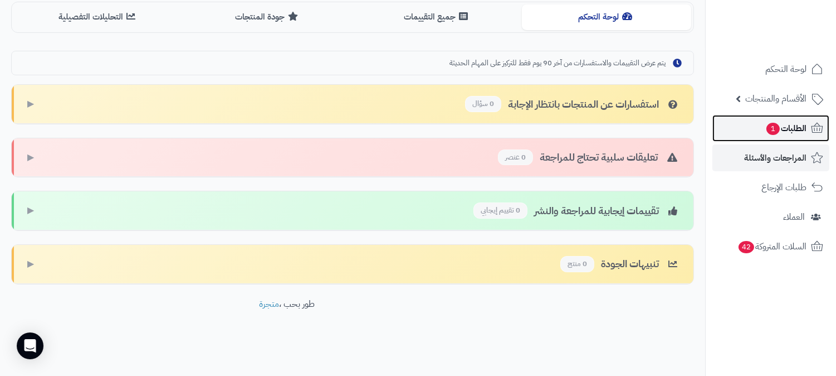
click at [799, 129] on span "الطلبات 1" at bounding box center [786, 128] width 41 height 16
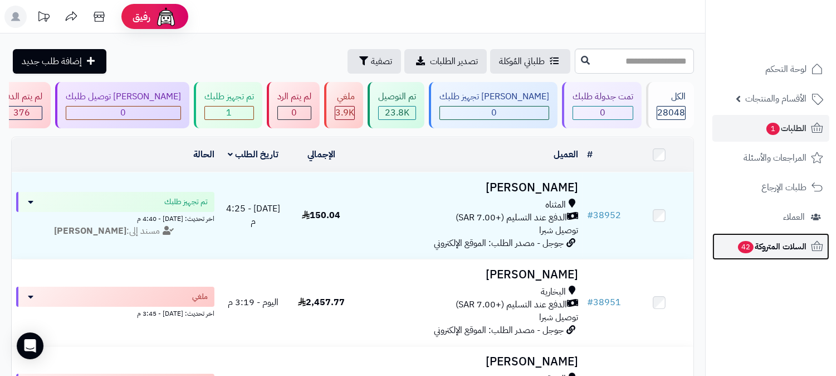
click at [768, 245] on span "السلات المتروكة 42" at bounding box center [772, 247] width 70 height 16
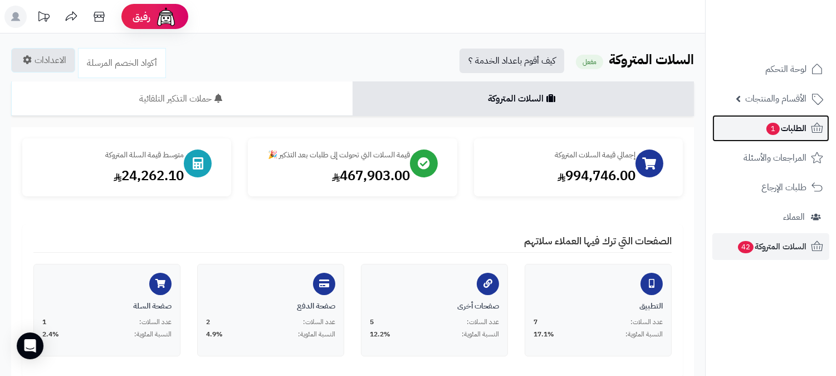
click at [794, 128] on span "الطلبات 1" at bounding box center [786, 128] width 41 height 16
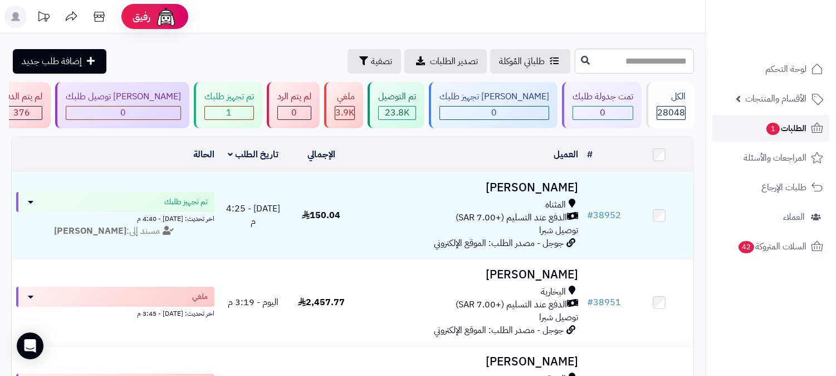
click at [787, 123] on span "الطلبات 1" at bounding box center [786, 128] width 41 height 16
click at [795, 126] on span "الطلبات 1" at bounding box center [786, 128] width 41 height 16
click at [784, 126] on span "الطلبات 1" at bounding box center [786, 128] width 41 height 16
click at [782, 127] on span "الطلبات 1" at bounding box center [786, 128] width 41 height 16
click at [798, 128] on span "الطلبات 1" at bounding box center [786, 128] width 41 height 16
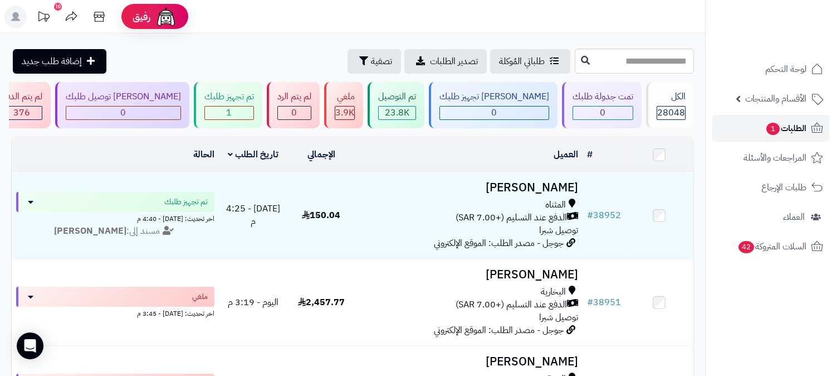
click at [803, 129] on span "الطلبات 1" at bounding box center [786, 128] width 41 height 16
click at [799, 137] on link "الطلبات 1" at bounding box center [771, 128] width 117 height 27
click at [786, 128] on span "الطلبات 1" at bounding box center [786, 128] width 41 height 16
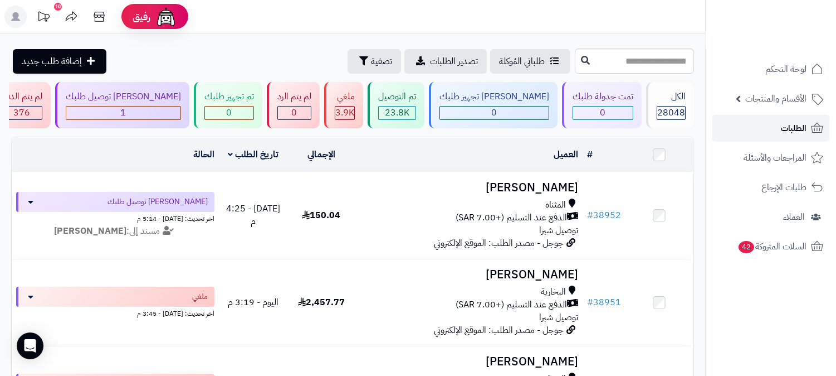
click at [778, 125] on link "الطلبات" at bounding box center [771, 128] width 117 height 27
click at [773, 127] on link "الطلبات" at bounding box center [771, 128] width 117 height 27
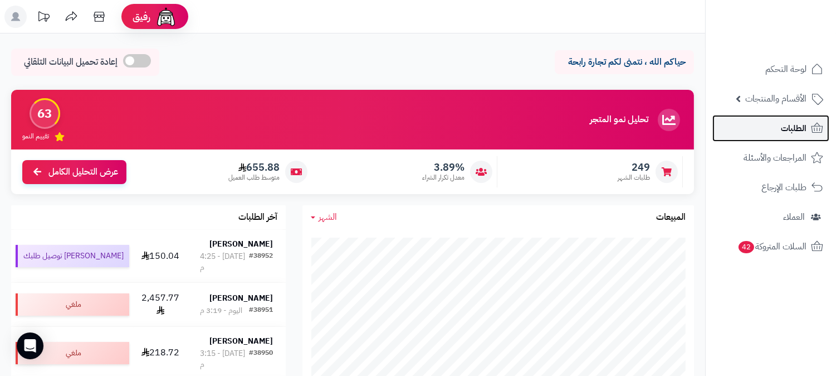
click at [778, 132] on link "الطلبات" at bounding box center [771, 128] width 117 height 27
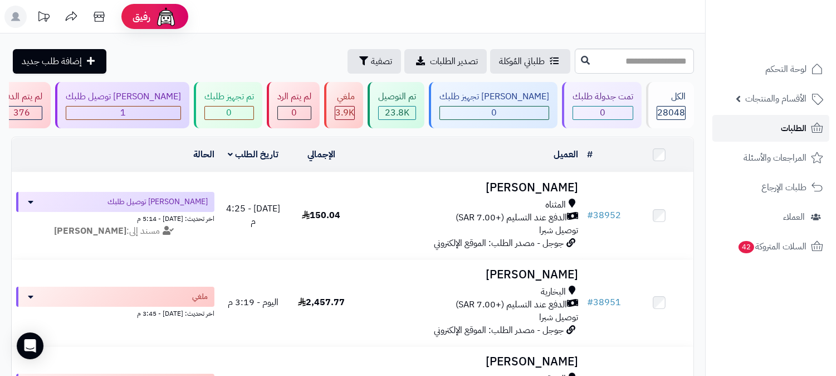
click at [784, 121] on span "الطلبات" at bounding box center [794, 128] width 26 height 16
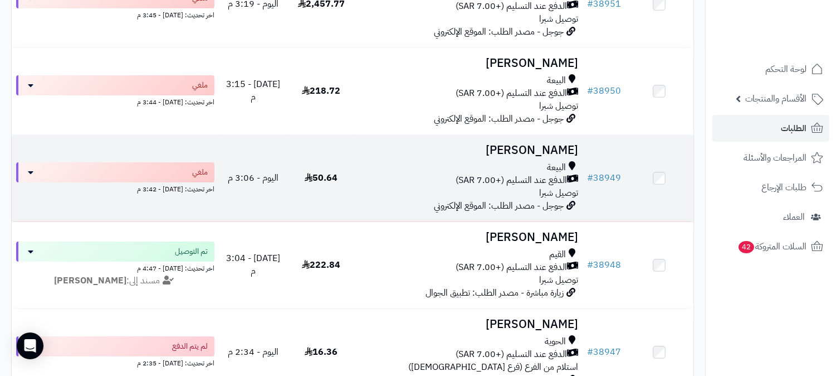
scroll to position [371, 0]
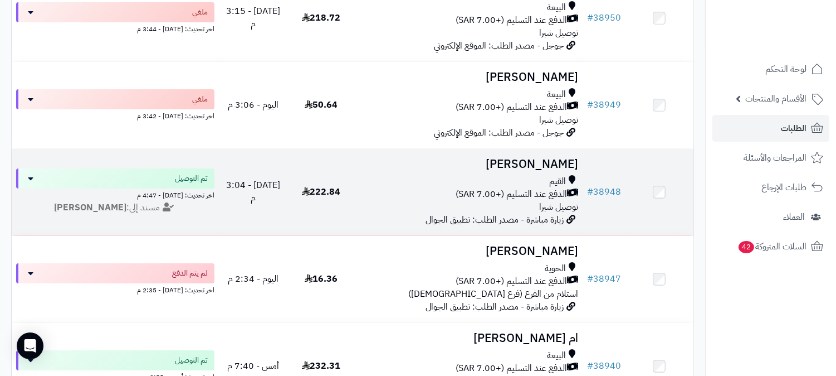
click at [534, 163] on h3 "[PERSON_NAME]" at bounding box center [469, 164] width 218 height 13
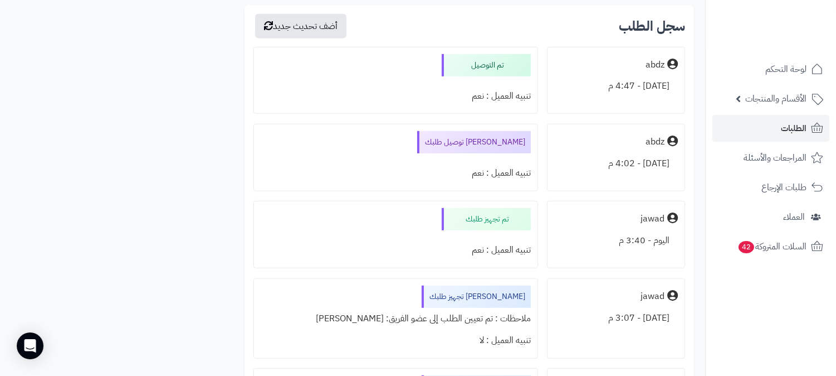
scroll to position [1223, 0]
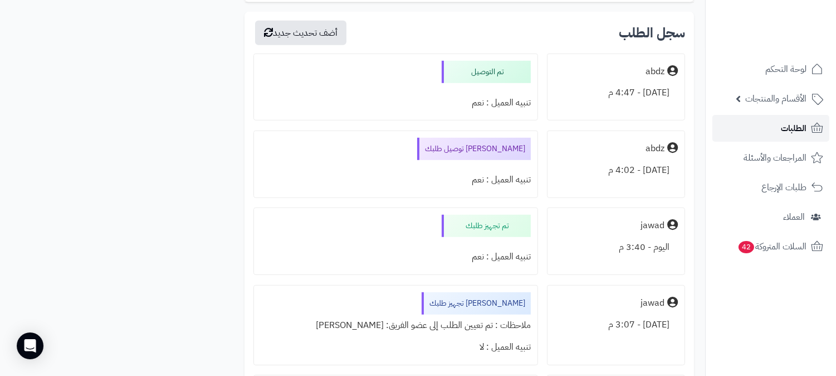
click at [772, 119] on link "الطلبات" at bounding box center [771, 128] width 117 height 27
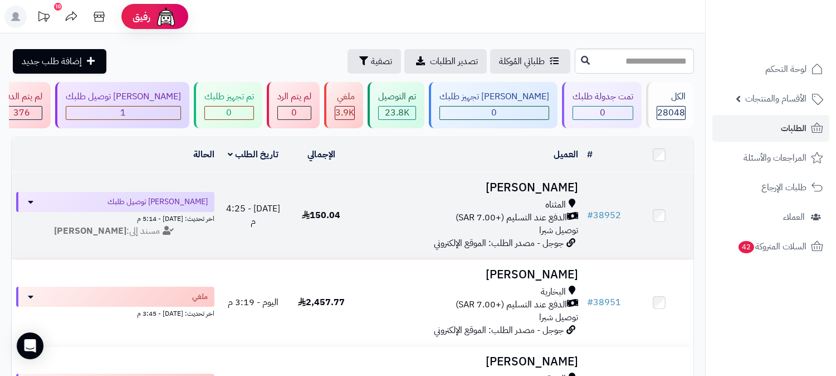
click at [570, 184] on h3 "[PERSON_NAME]" at bounding box center [469, 187] width 218 height 13
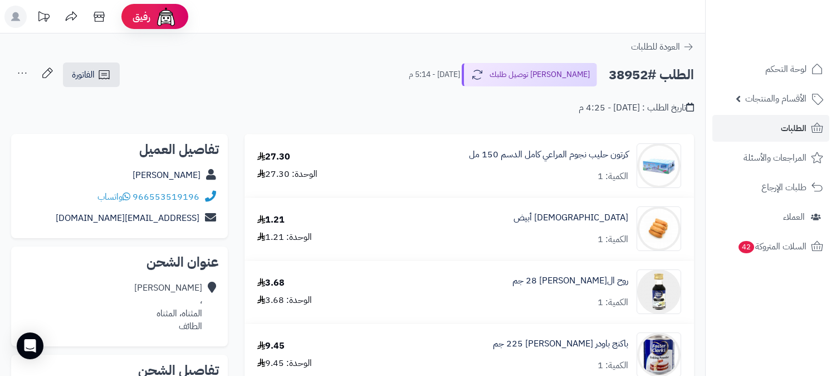
scroll to position [861, 0]
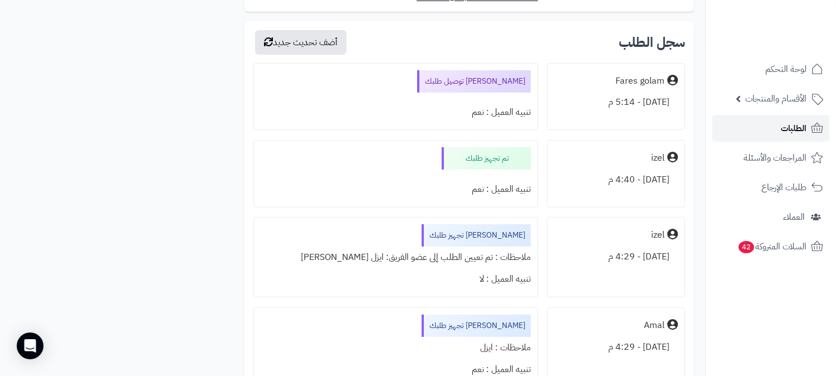
click at [767, 124] on link "الطلبات" at bounding box center [771, 128] width 117 height 27
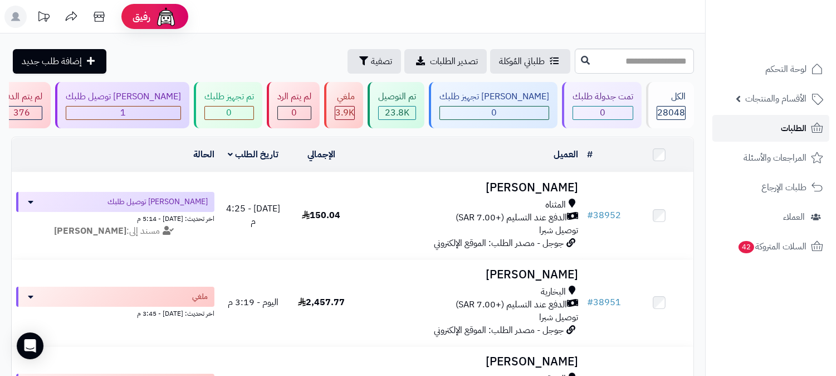
click at [776, 130] on link "الطلبات" at bounding box center [771, 128] width 117 height 27
click at [791, 128] on span "الطلبات" at bounding box center [794, 128] width 26 height 16
click at [776, 125] on link "الطلبات" at bounding box center [771, 128] width 117 height 27
click at [811, 131] on icon at bounding box center [817, 127] width 13 height 13
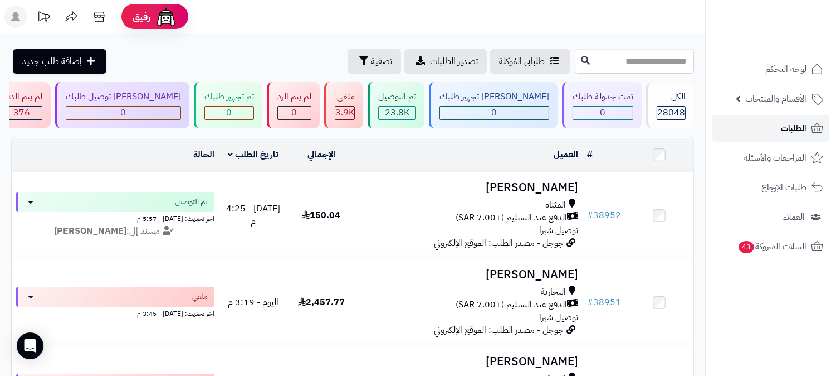
click at [799, 125] on span "الطلبات" at bounding box center [794, 128] width 26 height 16
click at [783, 123] on span "الطلبات" at bounding box center [794, 128] width 26 height 16
click at [798, 132] on span "الطلبات" at bounding box center [794, 128] width 26 height 16
click at [773, 120] on link "الطلبات" at bounding box center [771, 128] width 117 height 27
click at [806, 124] on span "الطلبات" at bounding box center [794, 128] width 26 height 16
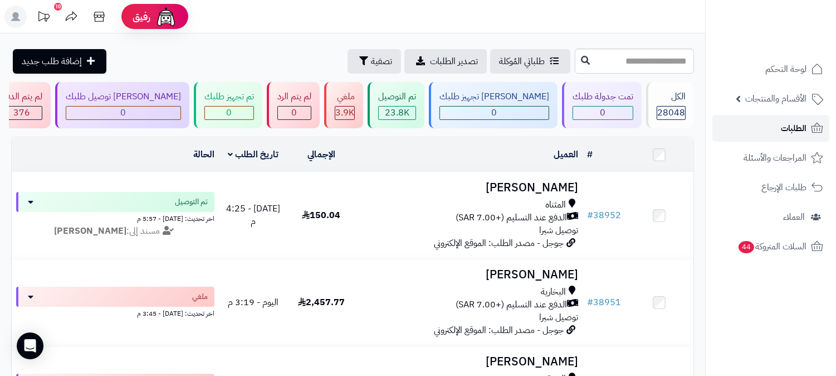
click at [781, 123] on link "الطلبات" at bounding box center [771, 128] width 117 height 27
click at [773, 118] on link "الطلبات" at bounding box center [771, 128] width 117 height 27
click at [745, 117] on link "الطلبات" at bounding box center [771, 128] width 117 height 27
click at [747, 121] on link "الطلبات" at bounding box center [771, 128] width 117 height 27
drag, startPoint x: 0, startPoint y: 0, endPoint x: 747, endPoint y: 121, distance: 757.1
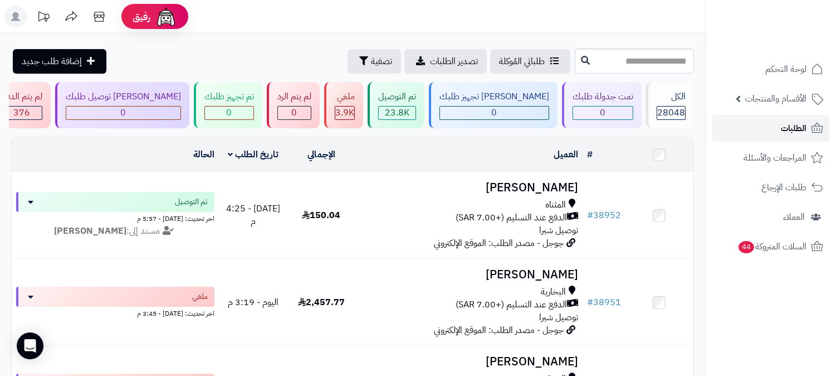
click at [747, 121] on link "الطلبات" at bounding box center [771, 128] width 117 height 27
click at [753, 129] on link "الطلبات" at bounding box center [771, 128] width 117 height 27
click at [812, 125] on icon at bounding box center [817, 127] width 13 height 13
click at [754, 137] on link "الطلبات" at bounding box center [771, 128] width 117 height 27
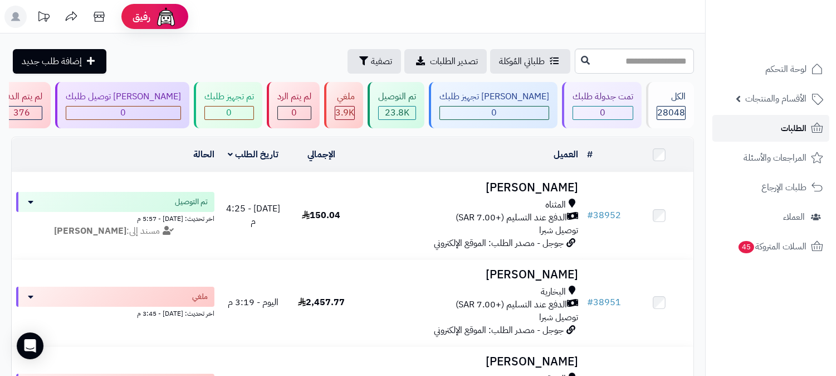
click at [787, 120] on span "الطلبات" at bounding box center [794, 128] width 26 height 16
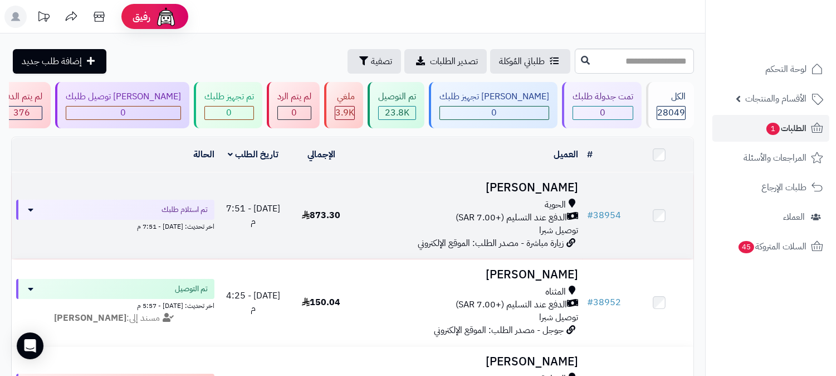
click at [541, 182] on h3 "[PERSON_NAME]" at bounding box center [469, 187] width 218 height 13
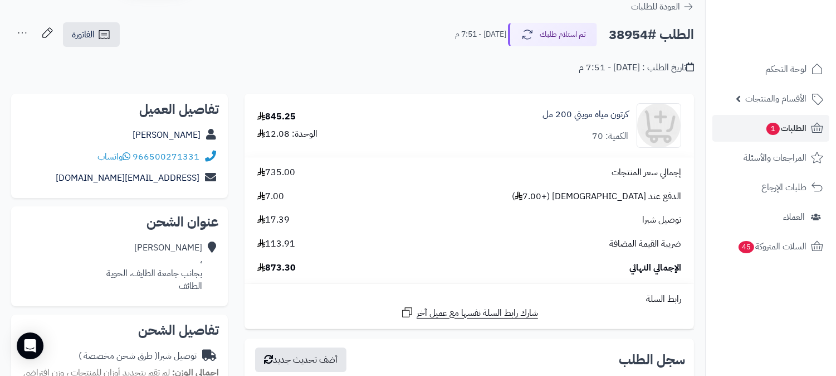
scroll to position [62, 0]
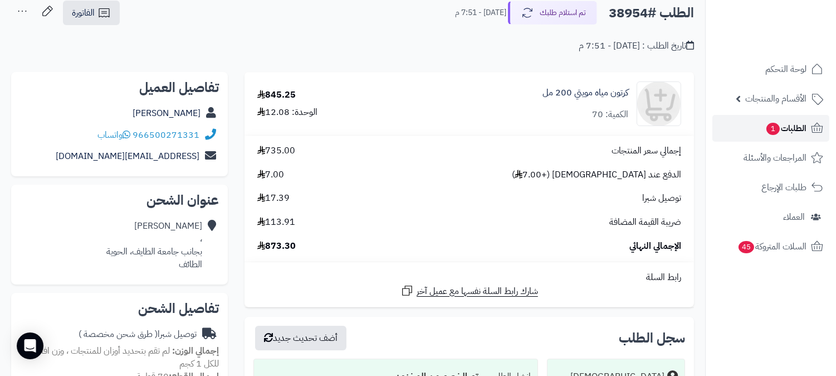
click at [790, 135] on span "الطلبات 1" at bounding box center [786, 128] width 41 height 16
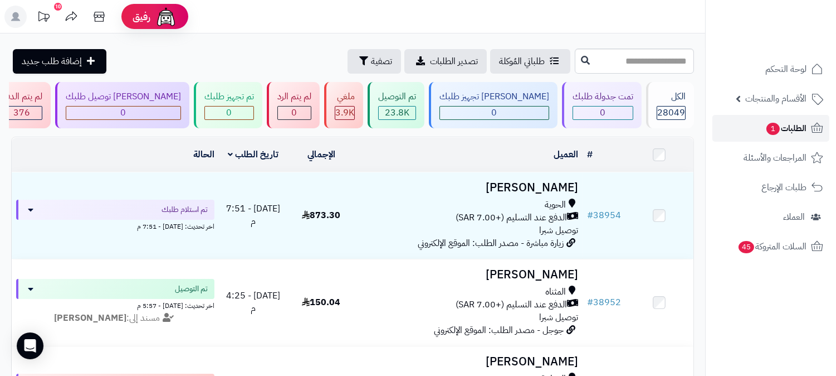
click at [758, 121] on link "الطلبات 1" at bounding box center [771, 128] width 117 height 27
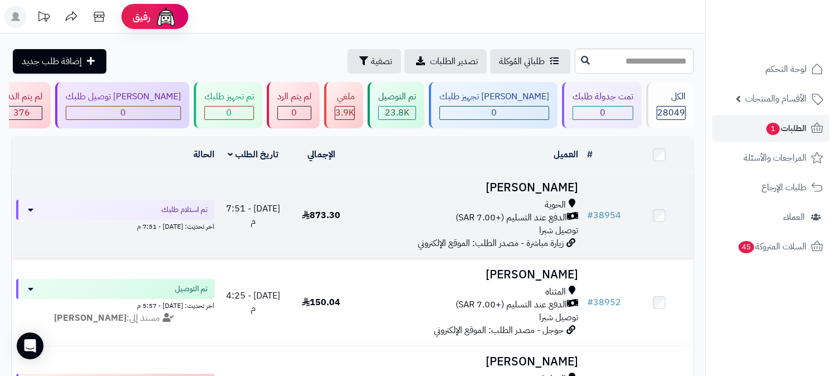
click at [526, 192] on h3 "[PERSON_NAME]" at bounding box center [469, 187] width 218 height 13
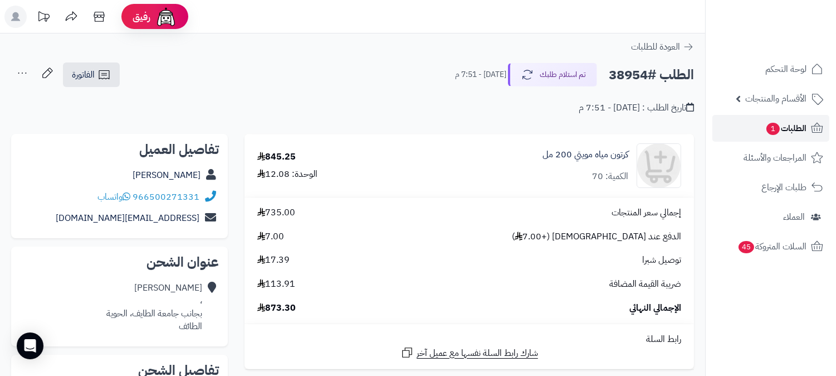
click at [781, 129] on span "الطلبات 1" at bounding box center [786, 128] width 41 height 16
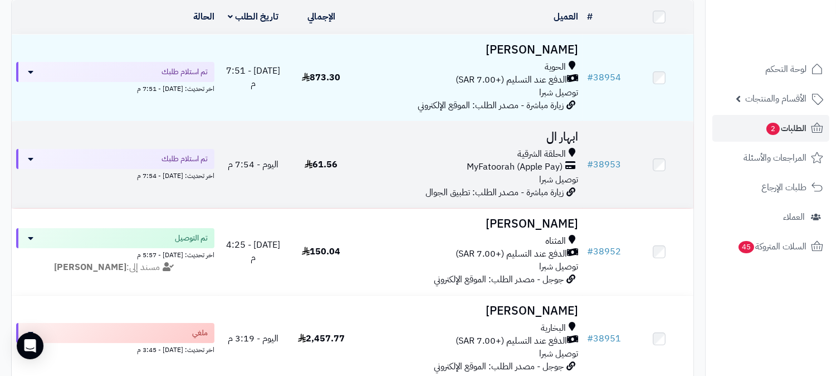
scroll to position [124, 0]
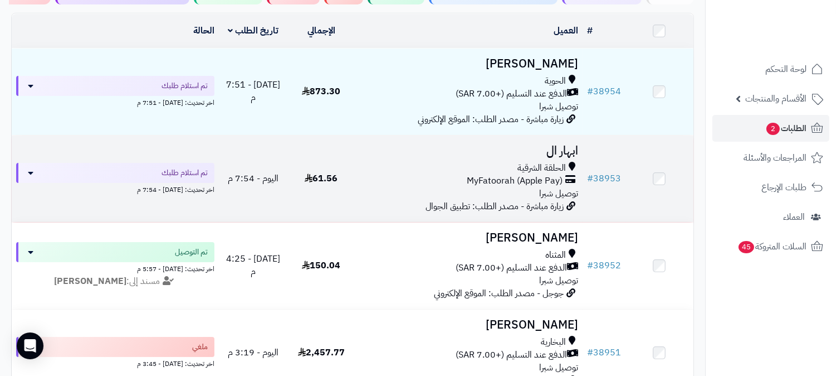
click at [572, 147] on h3 "ابهار ال" at bounding box center [469, 150] width 218 height 13
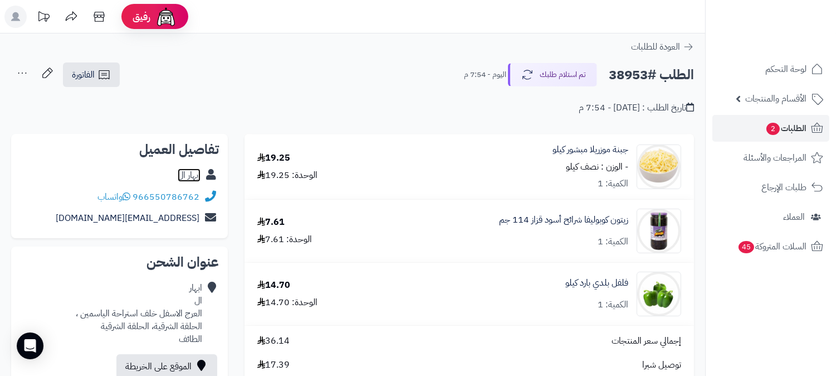
click at [191, 174] on link "ابهار ال" at bounding box center [189, 174] width 23 height 13
click at [620, 75] on h2 "الطلب #38953" at bounding box center [651, 75] width 85 height 23
copy h2 "38953"
click at [779, 121] on span "الطلبات 2" at bounding box center [786, 128] width 41 height 16
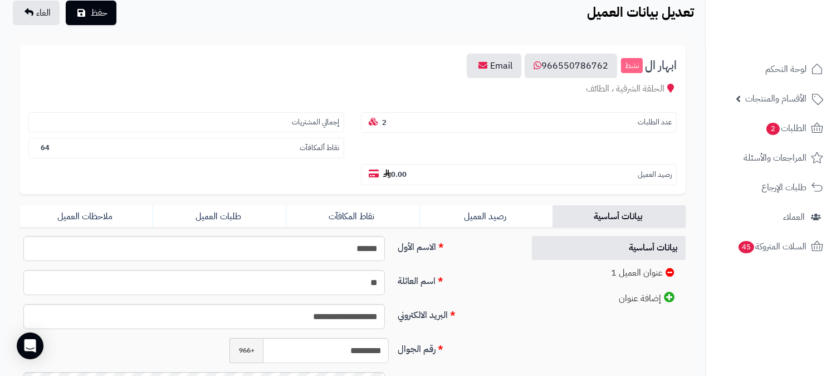
scroll to position [247, 0]
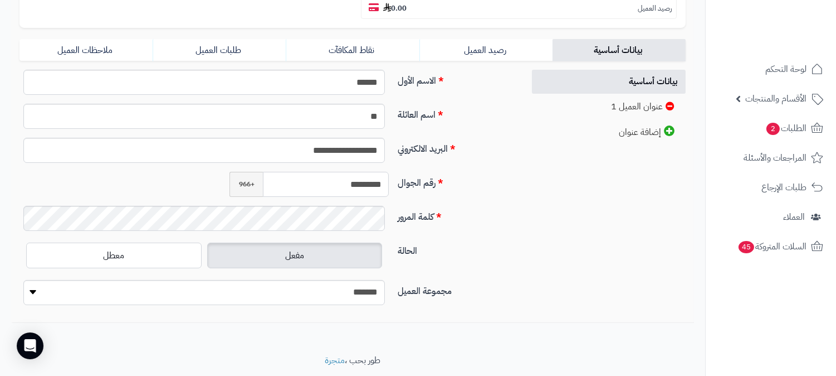
click at [363, 172] on input "*********" at bounding box center [326, 184] width 126 height 25
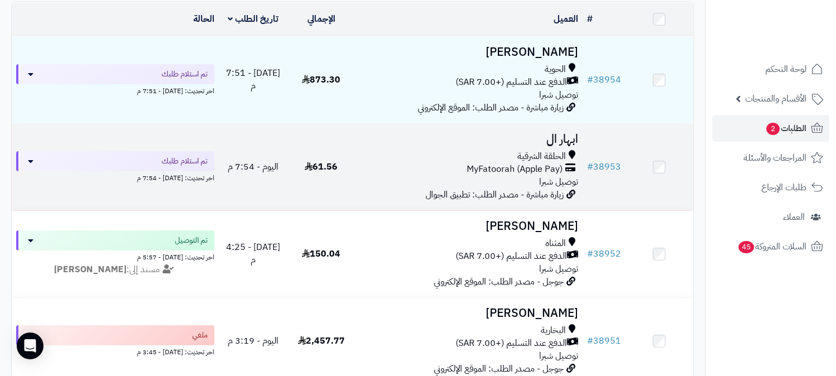
scroll to position [62, 0]
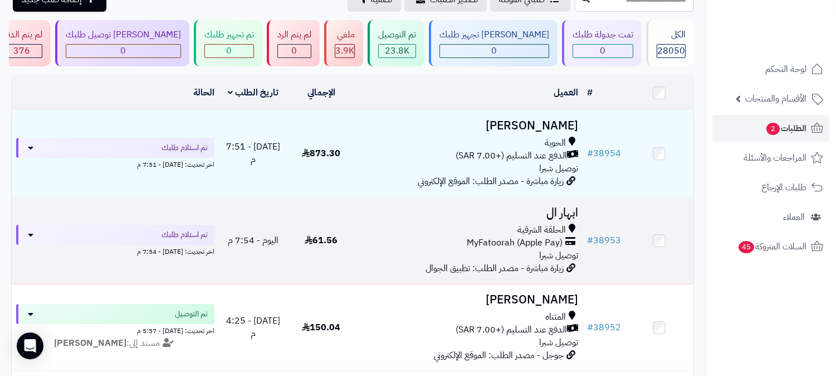
click at [561, 213] on h3 "ابهار ال" at bounding box center [469, 212] width 218 height 13
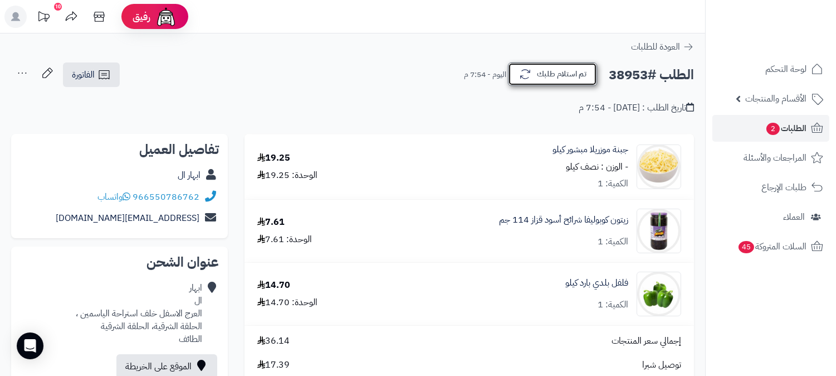
click at [550, 71] on button "تم استلام طلبك" at bounding box center [552, 73] width 89 height 23
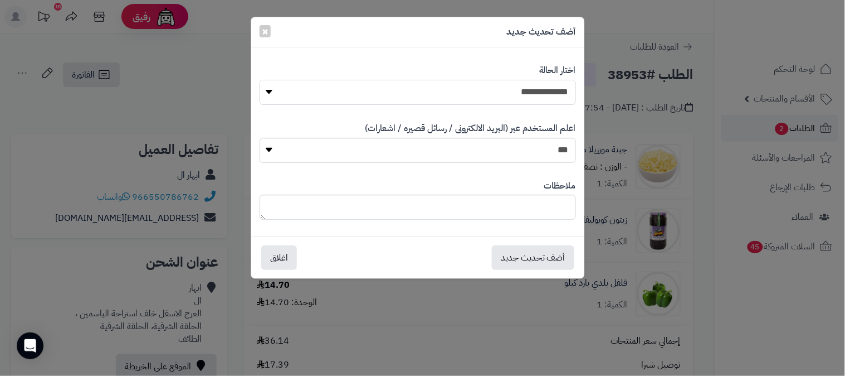
click at [538, 96] on select "**********" at bounding box center [418, 92] width 317 height 25
select select "*"
click at [260, 80] on select "**********" at bounding box center [418, 92] width 317 height 25
click at [561, 255] on button "أضف تحديث جديد" at bounding box center [533, 257] width 82 height 25
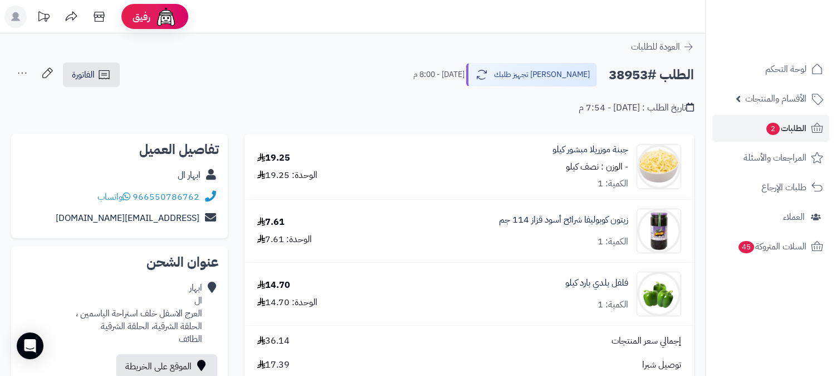
click at [21, 72] on icon at bounding box center [22, 73] width 22 height 22
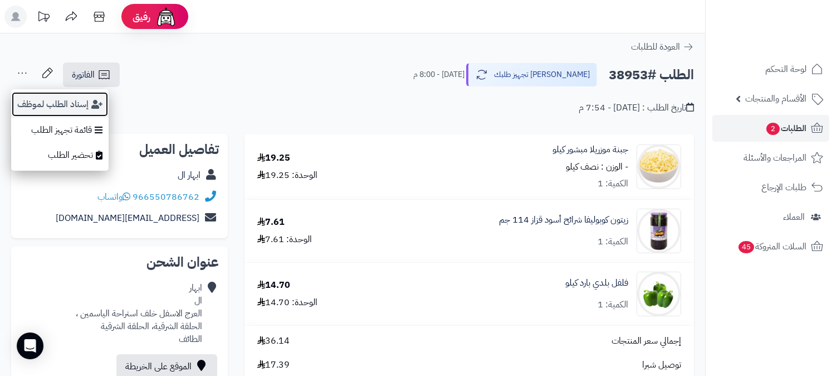
click at [37, 98] on button "إسناد الطلب لموظف" at bounding box center [60, 104] width 98 height 26
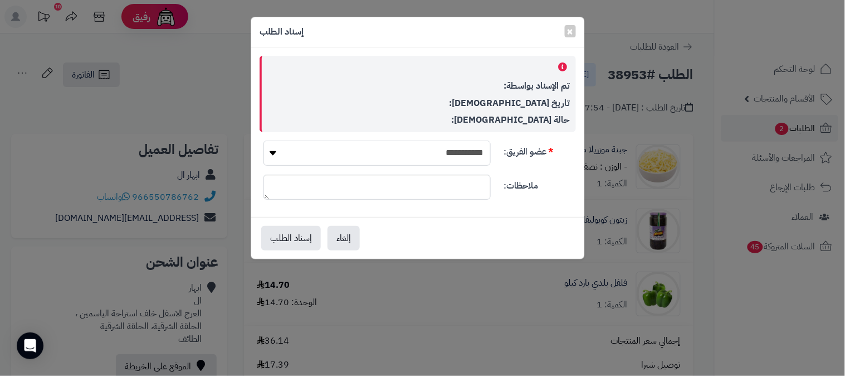
click at [403, 163] on select "**********" at bounding box center [377, 152] width 227 height 25
select select "**"
click at [264, 140] on select "**********" at bounding box center [377, 152] width 227 height 25
click at [303, 239] on button "إسناد الطلب" at bounding box center [291, 237] width 60 height 25
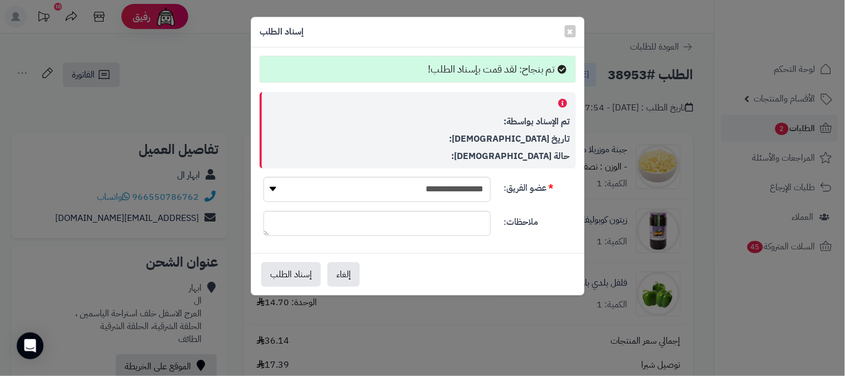
click at [797, 134] on div "**********" at bounding box center [422, 188] width 845 height 376
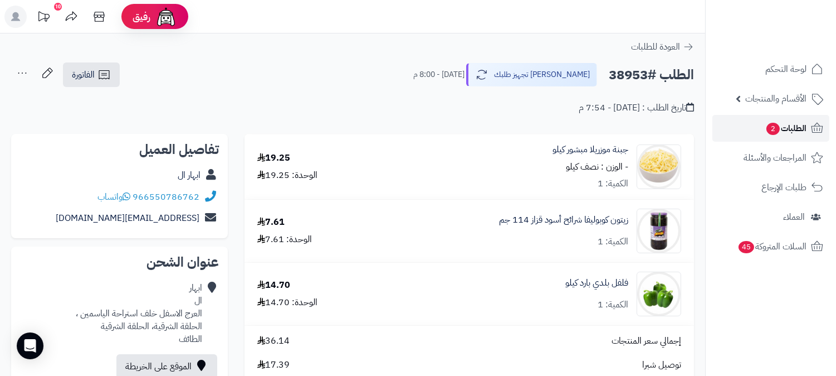
click at [799, 129] on span "الطلبات 2" at bounding box center [786, 128] width 41 height 16
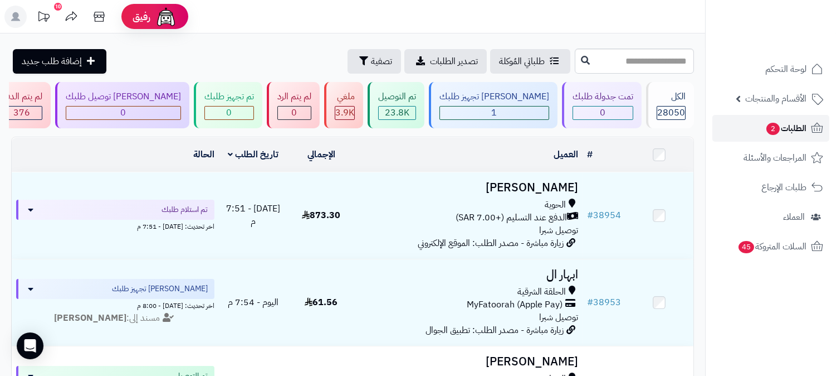
click at [786, 120] on span "الطلبات 2" at bounding box center [786, 128] width 41 height 16
click at [801, 126] on span "الطلبات 2" at bounding box center [786, 128] width 41 height 16
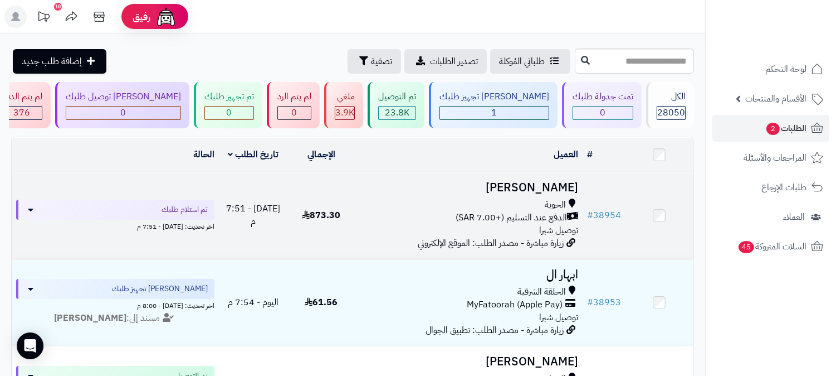
click at [559, 186] on h3 "[PERSON_NAME]" at bounding box center [469, 187] width 218 height 13
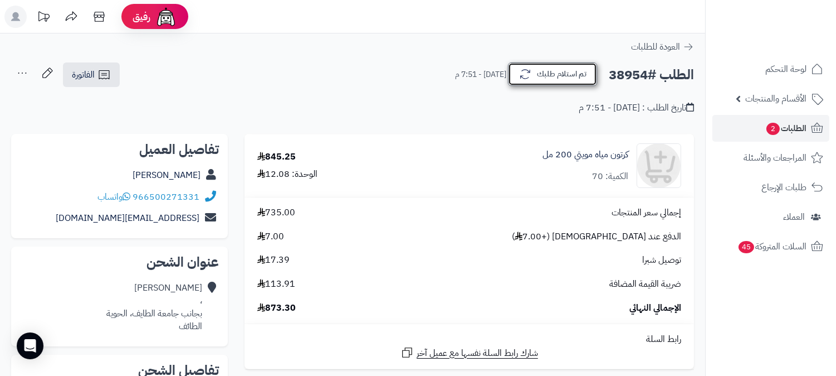
click at [577, 74] on button "تم استلام طلبك" at bounding box center [552, 73] width 89 height 23
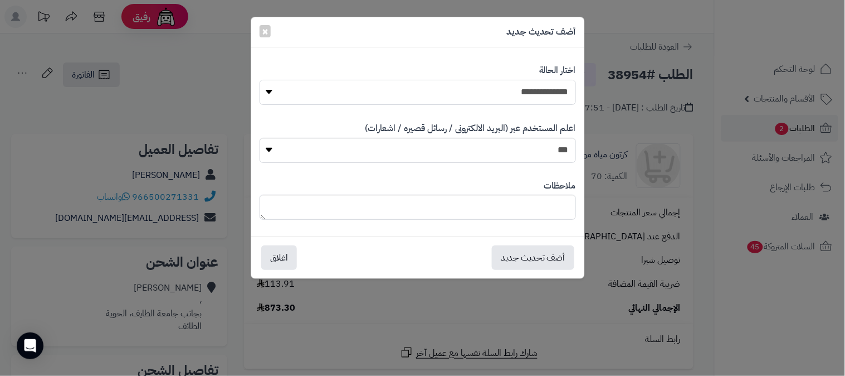
click at [562, 92] on select "**********" at bounding box center [418, 92] width 317 height 25
select select "*"
click at [260, 80] on select "**********" at bounding box center [418, 92] width 317 height 25
click at [544, 259] on button "أضف تحديث جديد" at bounding box center [533, 257] width 82 height 25
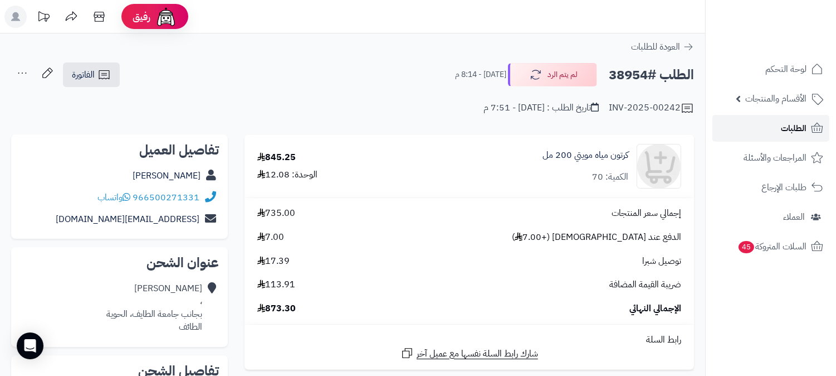
click at [802, 130] on span "الطلبات" at bounding box center [794, 128] width 26 height 16
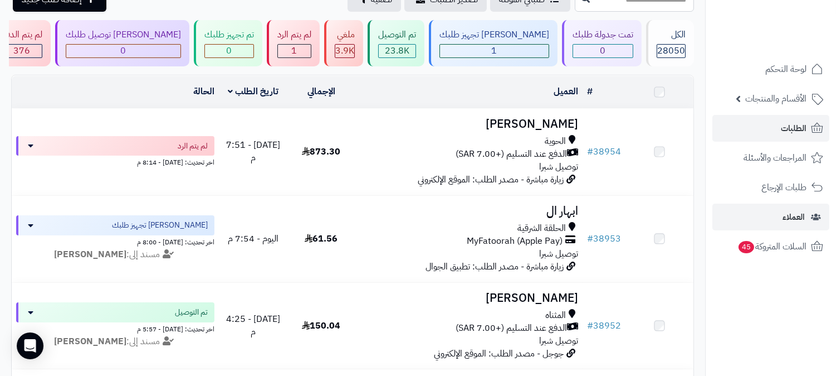
scroll to position [62, 0]
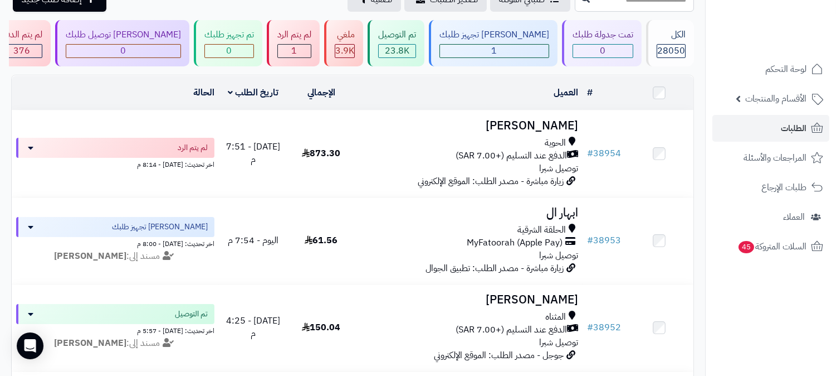
click at [563, 105] on td "العميل الاجراءات تحديث حالة الطلبات تحضير الطلبات إصدار بوليصة الشحنة للطلب طبا…" at bounding box center [469, 93] width 227 height 34
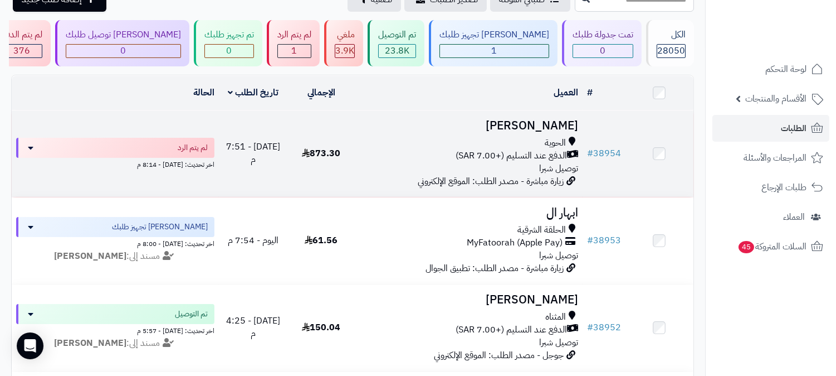
click at [561, 125] on h3 "[PERSON_NAME]" at bounding box center [469, 125] width 218 height 13
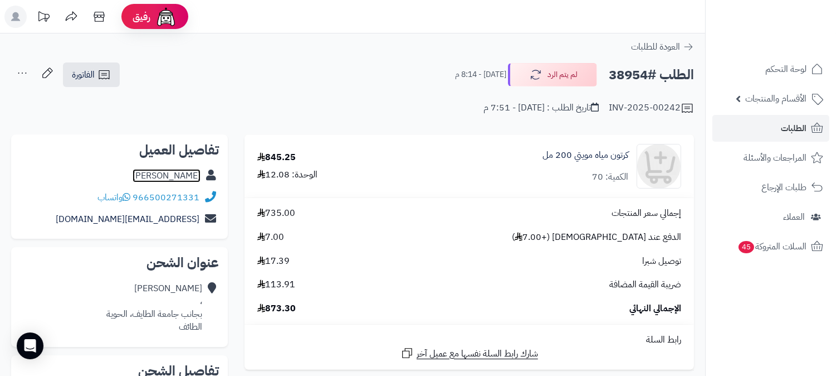
click at [169, 179] on link "[PERSON_NAME]" at bounding box center [167, 175] width 68 height 13
click at [631, 73] on h2 "الطلب #38954" at bounding box center [651, 75] width 85 height 23
copy h2 "38954"
click at [776, 119] on link "الطلبات" at bounding box center [771, 128] width 117 height 27
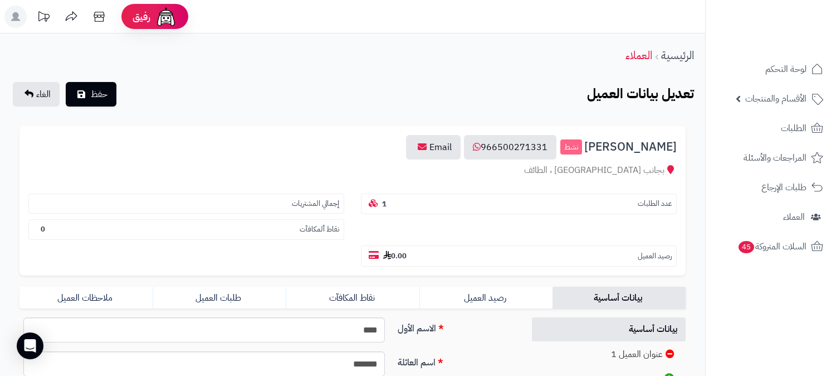
scroll to position [186, 0]
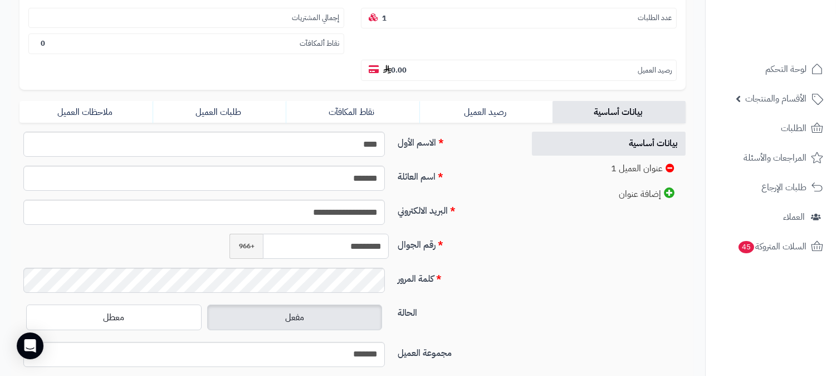
click at [346, 233] on input "*********" at bounding box center [326, 245] width 126 height 25
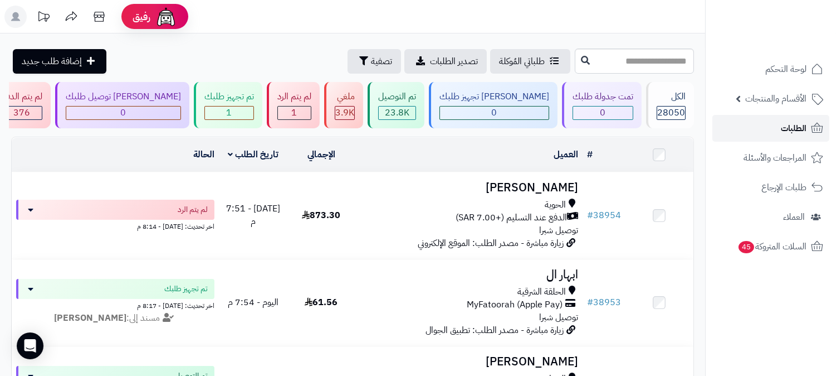
click at [782, 130] on span "الطلبات" at bounding box center [794, 128] width 26 height 16
click at [788, 125] on span "الطلبات" at bounding box center [794, 128] width 26 height 16
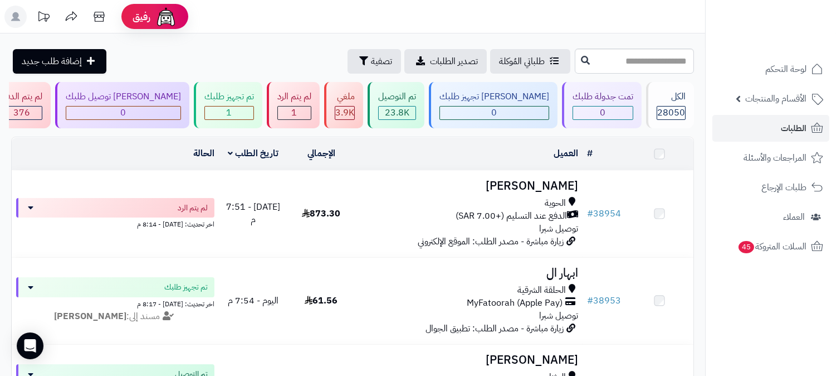
click at [561, 192] on h3 "[PERSON_NAME]" at bounding box center [469, 185] width 218 height 13
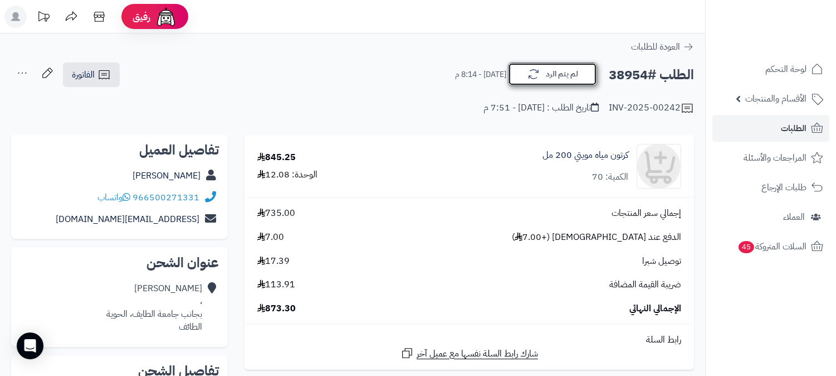
click at [570, 74] on button "لم يتم الرد" at bounding box center [552, 73] width 89 height 23
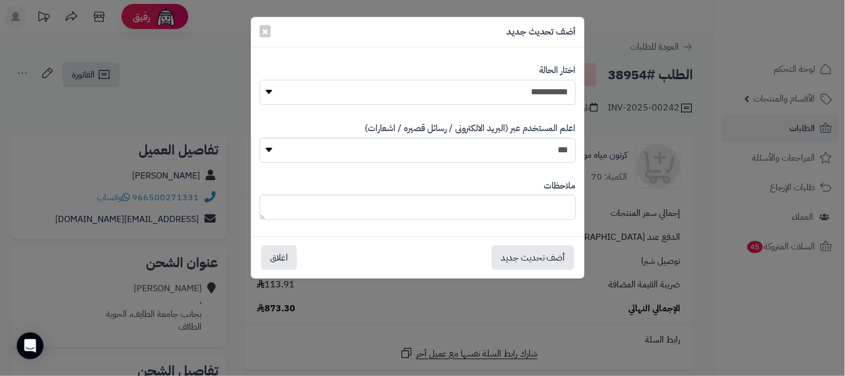
click at [560, 85] on select "**********" at bounding box center [418, 92] width 317 height 25
select select "*"
click at [260, 80] on select "**********" at bounding box center [418, 92] width 317 height 25
click at [535, 218] on textarea at bounding box center [418, 206] width 317 height 25
type textarea "*"
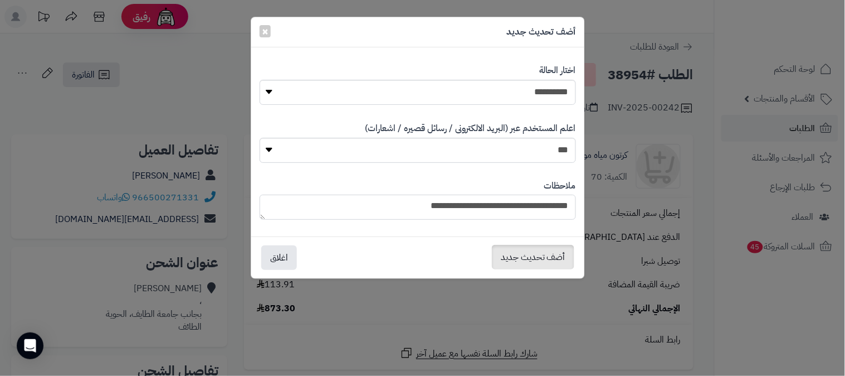
type textarea "**********"
click at [547, 255] on button "أضف تحديث جديد" at bounding box center [533, 257] width 82 height 25
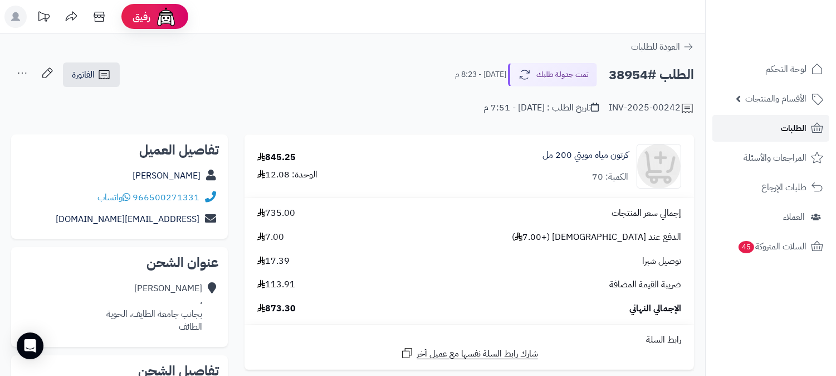
click at [789, 126] on span "الطلبات" at bounding box center [794, 128] width 26 height 16
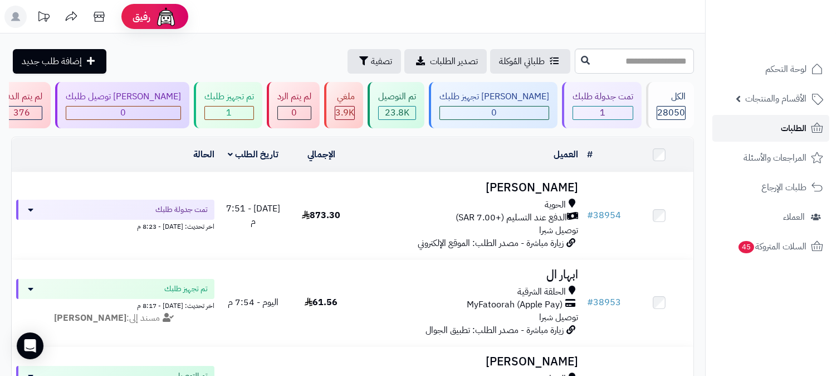
click at [789, 124] on span "الطلبات" at bounding box center [794, 128] width 26 height 16
click at [765, 126] on link "الطلبات" at bounding box center [771, 128] width 117 height 27
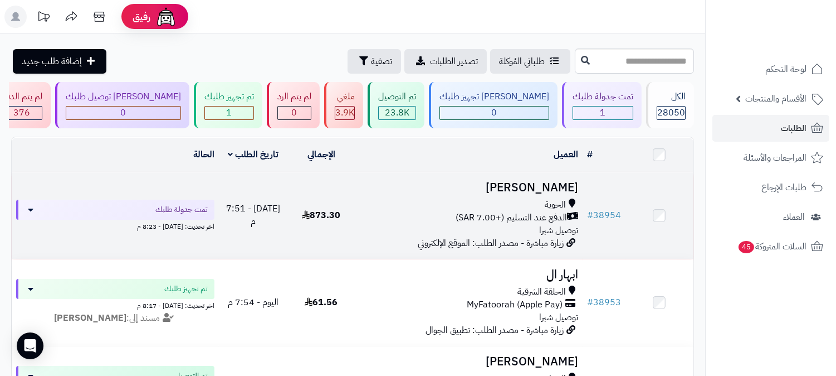
click at [559, 187] on h3 "[PERSON_NAME]" at bounding box center [469, 187] width 218 height 13
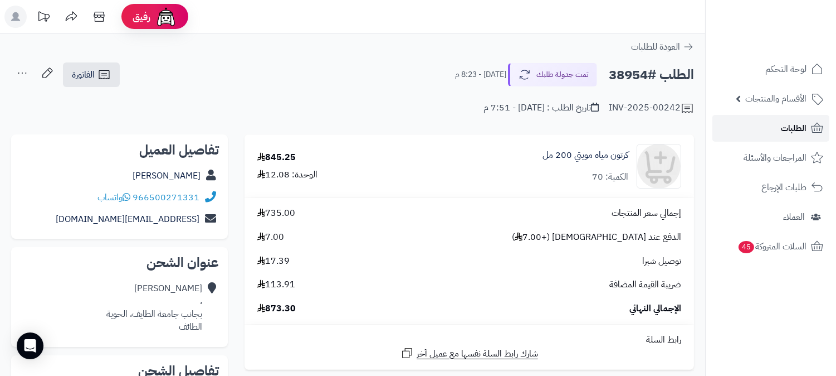
click at [781, 115] on link "الطلبات" at bounding box center [771, 128] width 117 height 27
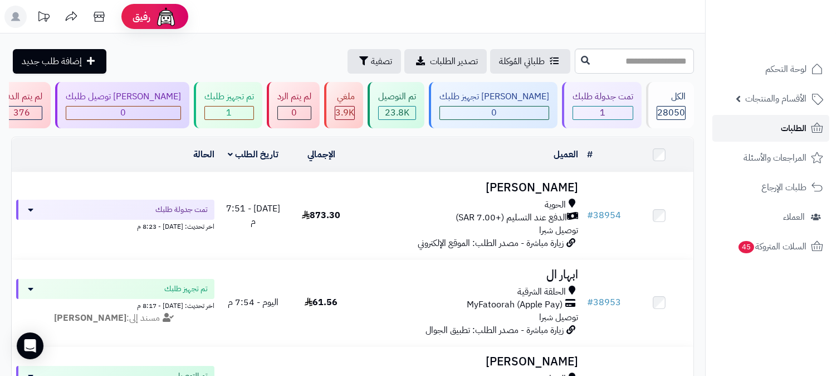
click at [776, 128] on link "الطلبات" at bounding box center [771, 128] width 117 height 27
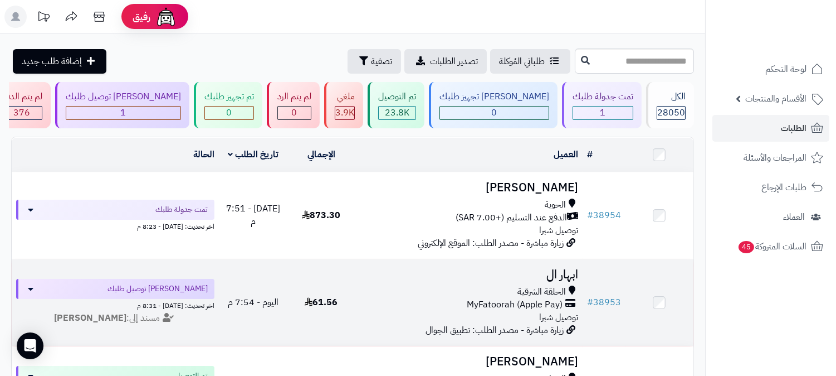
click at [570, 268] on h3 "ابهار ال" at bounding box center [469, 274] width 218 height 13
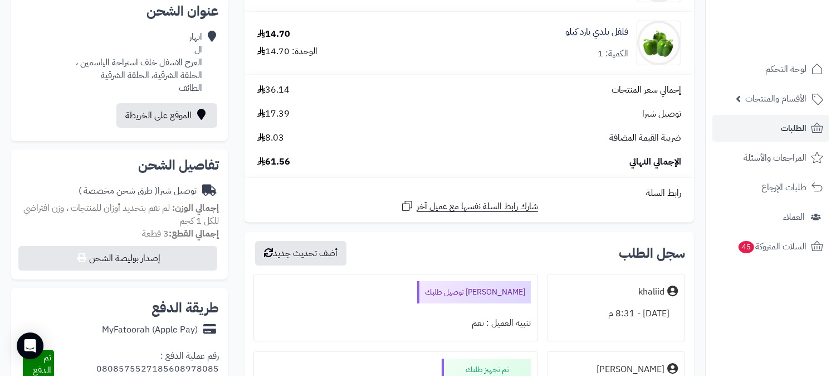
scroll to position [247, 0]
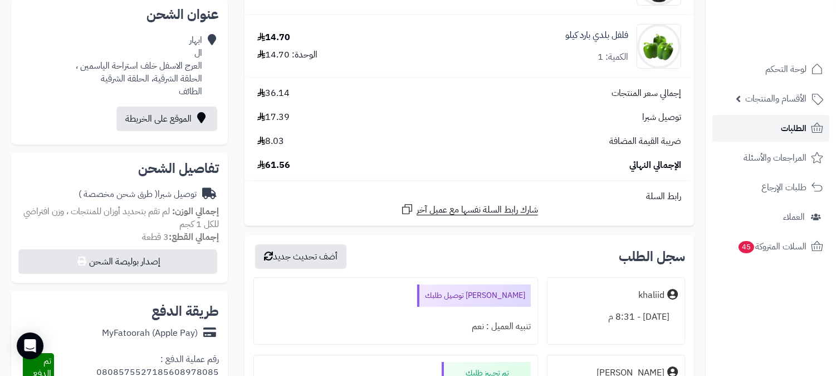
click at [799, 127] on span "الطلبات" at bounding box center [794, 128] width 26 height 16
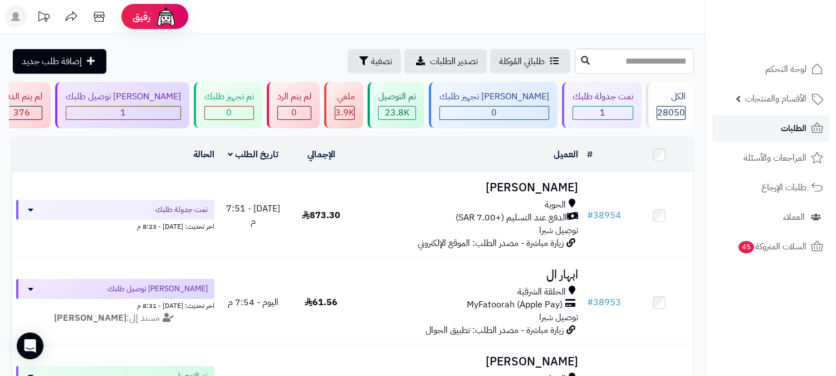
click at [799, 127] on span "الطلبات" at bounding box center [794, 128] width 26 height 16
click at [720, 124] on link "الطلبات" at bounding box center [771, 128] width 117 height 27
click at [765, 129] on link "الطلبات" at bounding box center [771, 128] width 117 height 27
click at [809, 128] on link "الطلبات" at bounding box center [771, 128] width 117 height 27
click at [767, 124] on link "الطلبات" at bounding box center [771, 128] width 117 height 27
